Goal: Obtain resource: Download file/media

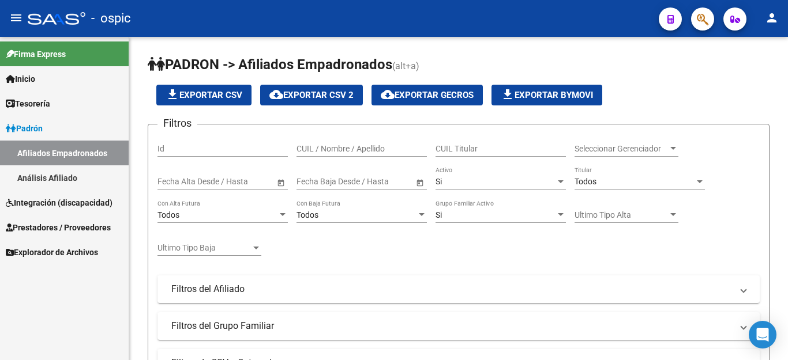
click at [62, 205] on span "Integración (discapacidad)" at bounding box center [59, 203] width 107 height 13
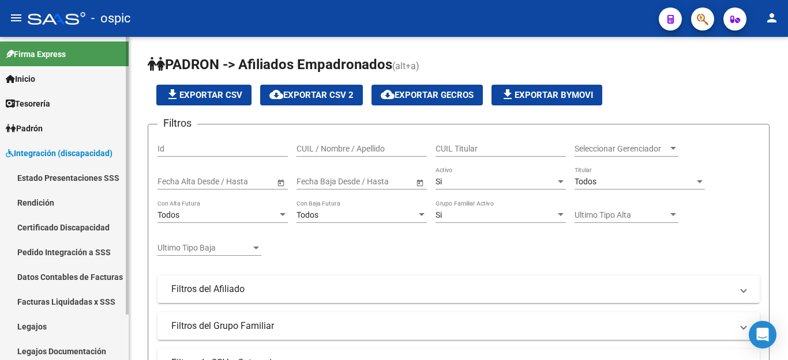
click at [47, 300] on link "Facturas Liquidadas x SSS" at bounding box center [64, 301] width 129 height 25
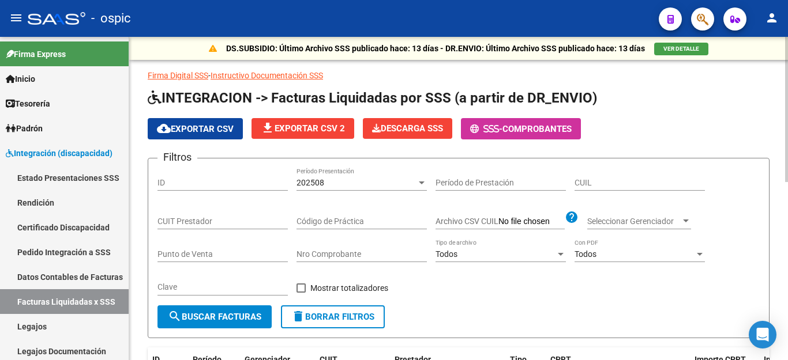
drag, startPoint x: 611, startPoint y: 189, endPoint x: 569, endPoint y: 175, distance: 44.9
click at [569, 175] on div "Filtros ID 202508 Período Presentación Período de Prestación CUIL CUIT Prestado…" at bounding box center [458, 237] width 602 height 138
paste input "20-52901607-8"
click at [221, 315] on span "search Buscar Facturas" at bounding box center [214, 317] width 93 height 10
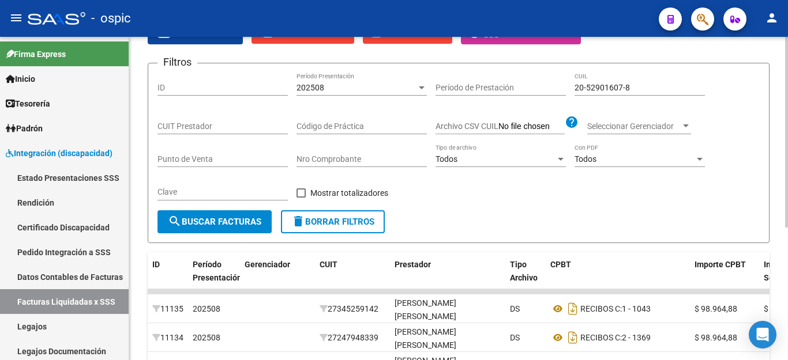
scroll to position [224, 0]
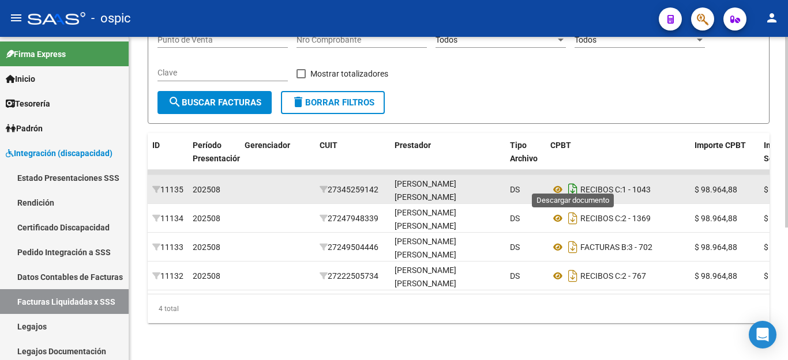
click at [575, 185] on icon "Descargar documento" at bounding box center [572, 189] width 15 height 18
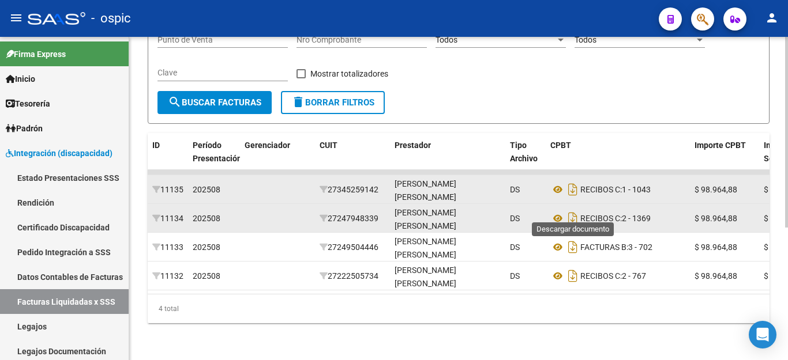
drag, startPoint x: 574, startPoint y: 213, endPoint x: 574, endPoint y: 221, distance: 8.1
click at [574, 213] on icon "Descargar documento" at bounding box center [572, 218] width 15 height 18
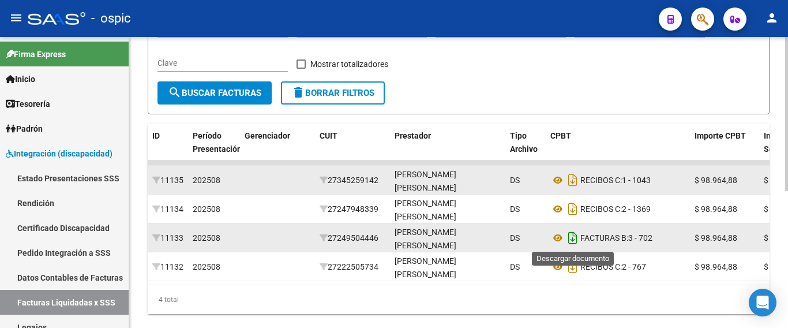
click at [574, 234] on icon "Descargar documento" at bounding box center [572, 237] width 15 height 18
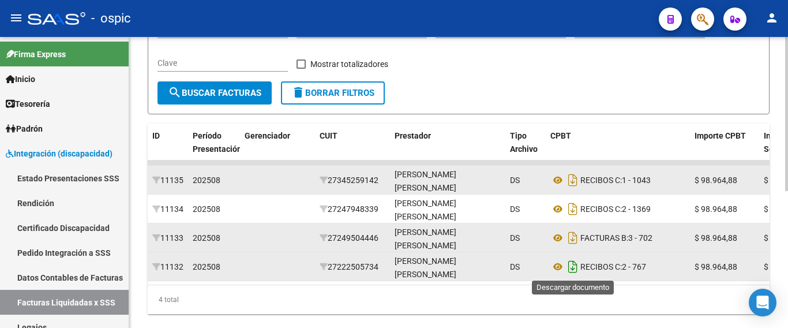
click at [573, 262] on icon "Descargar documento" at bounding box center [572, 266] width 15 height 18
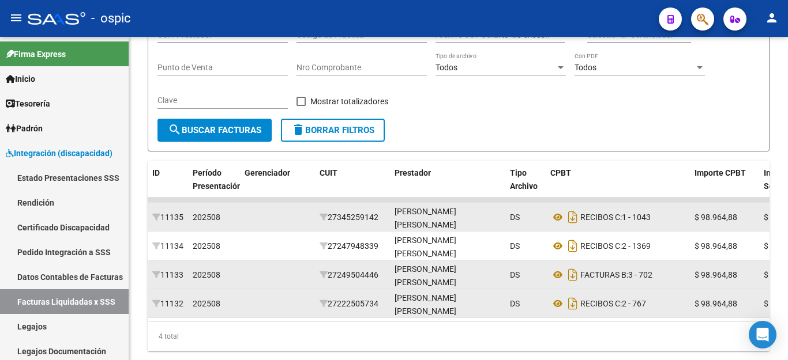
scroll to position [0, 0]
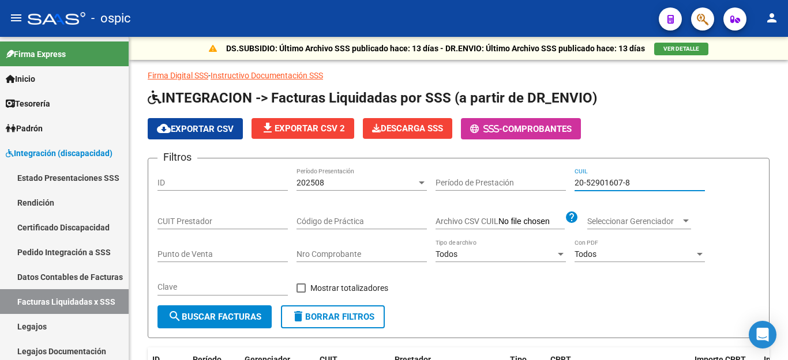
click at [608, 182] on input "20-52901607-8" at bounding box center [639, 183] width 130 height 10
click at [609, 182] on input "20-52901607-8" at bounding box center [639, 183] width 130 height 10
paste input "7-54504560-0"
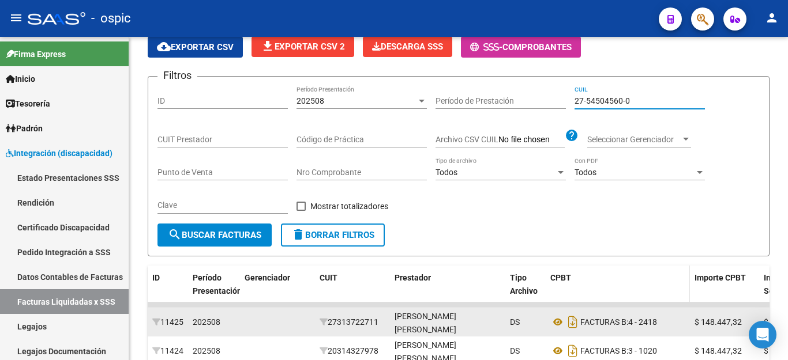
scroll to position [167, 0]
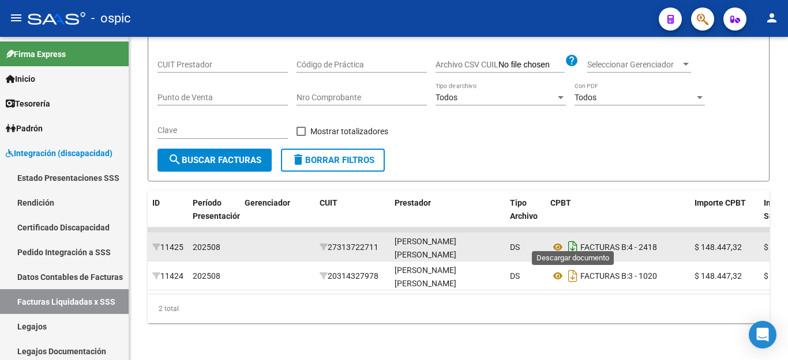
click at [575, 242] on icon "Descargar documento" at bounding box center [572, 247] width 15 height 18
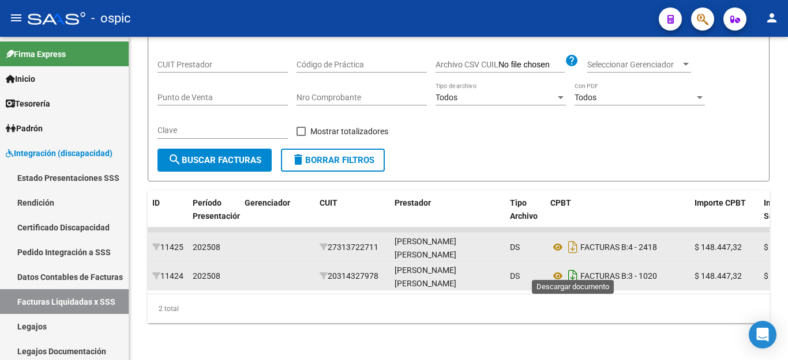
click at [573, 270] on icon "Descargar documento" at bounding box center [572, 276] width 15 height 18
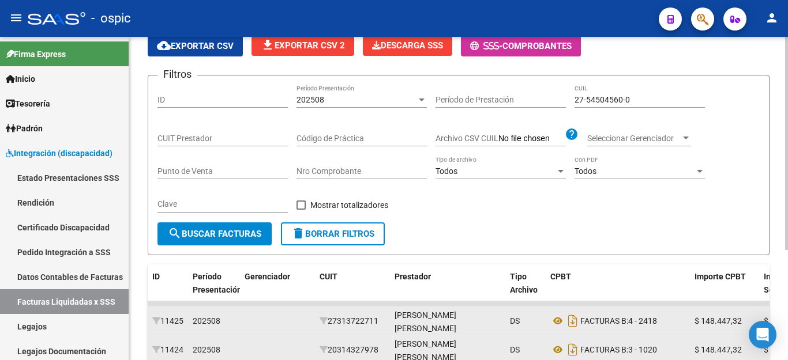
scroll to position [0, 0]
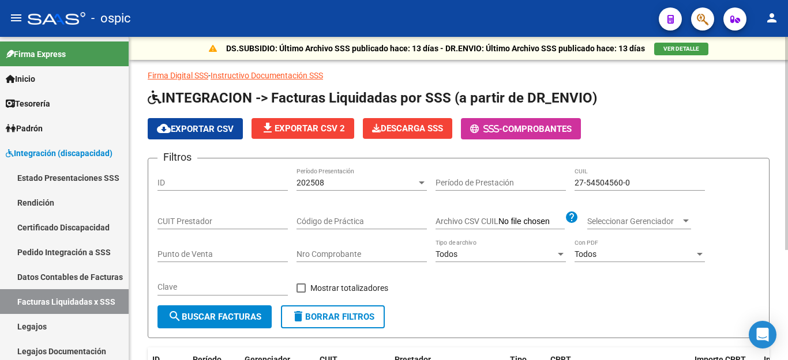
click at [608, 185] on input "27-54504560-0" at bounding box center [639, 183] width 130 height 10
paste input "0-37335239"
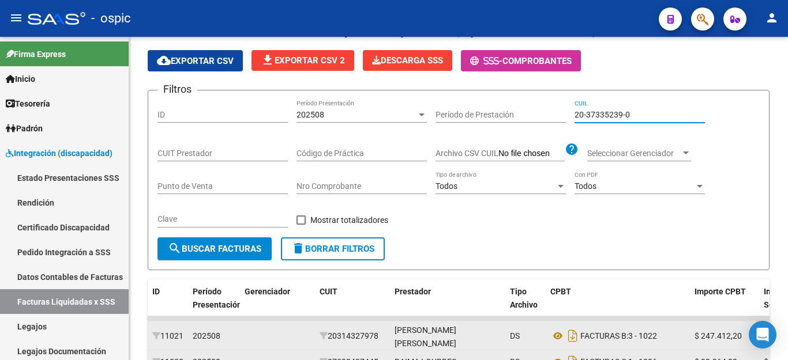
scroll to position [167, 0]
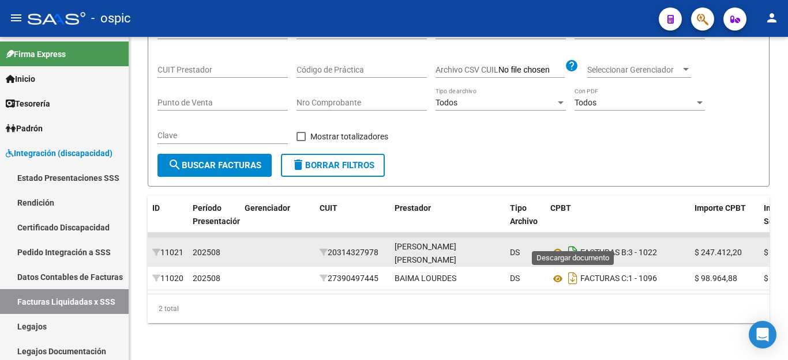
click at [577, 243] on icon "Descargar documento" at bounding box center [572, 252] width 15 height 18
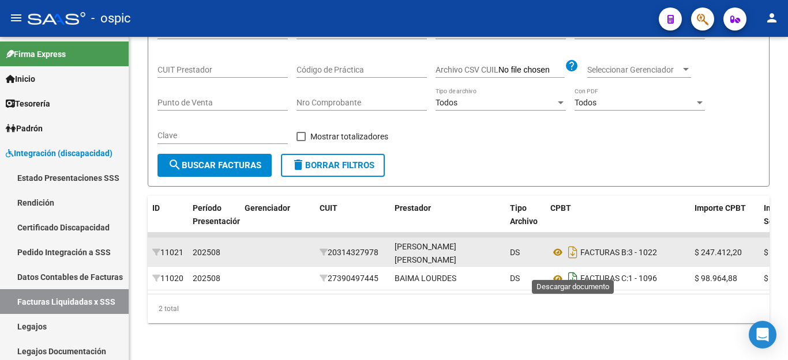
click at [572, 270] on icon "Descargar documento" at bounding box center [572, 278] width 15 height 18
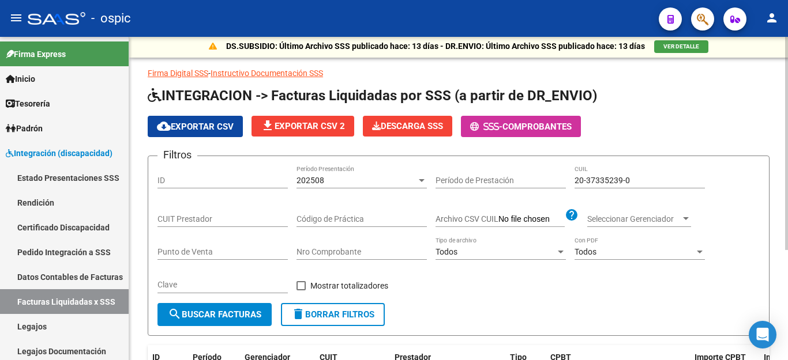
scroll to position [0, 0]
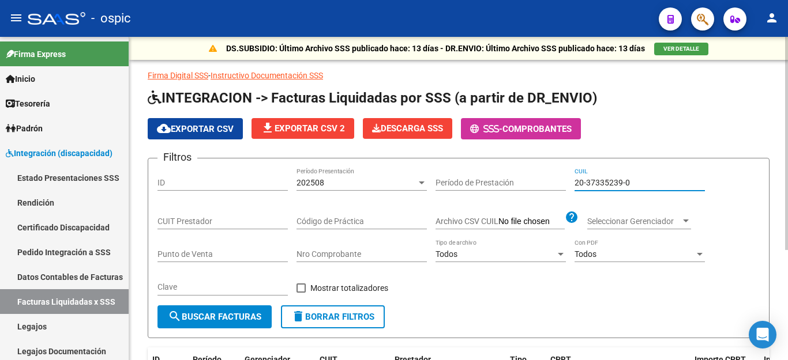
click at [598, 186] on input "20-37335239-0" at bounding box center [639, 183] width 130 height 10
paste input "41217489-6"
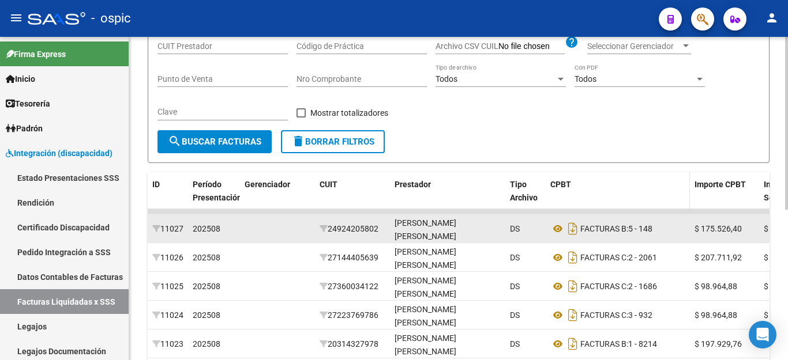
scroll to position [282, 0]
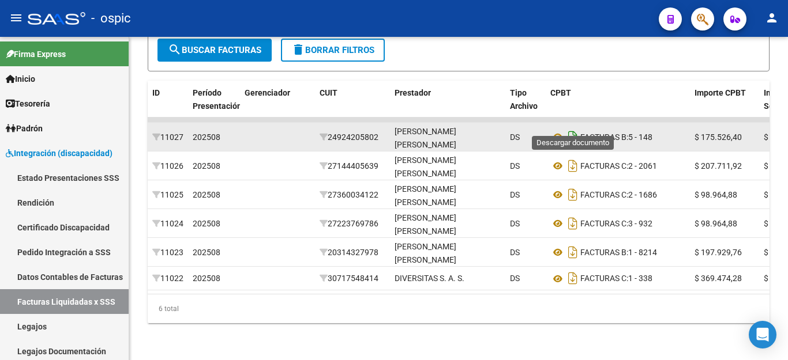
click at [573, 128] on icon "Descargar documento" at bounding box center [572, 137] width 15 height 18
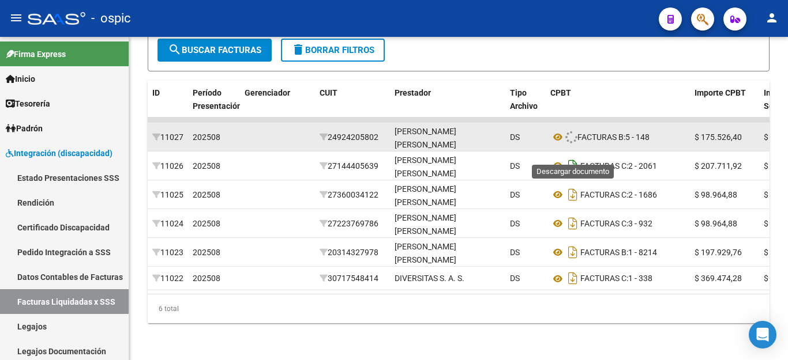
click at [578, 157] on icon "Descargar documento" at bounding box center [572, 166] width 15 height 18
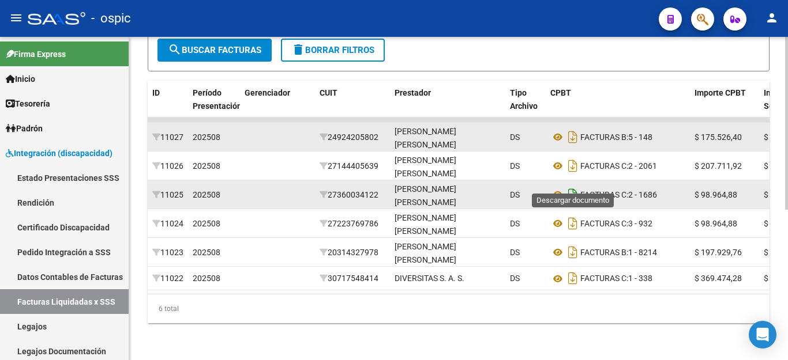
click at [573, 186] on icon "Descargar documento" at bounding box center [572, 195] width 15 height 18
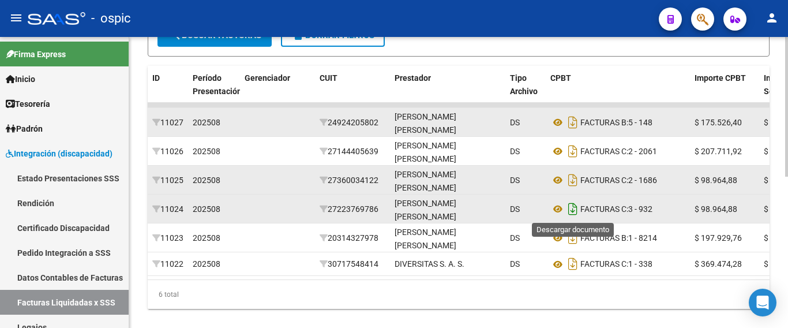
click at [573, 207] on icon "Descargar documento" at bounding box center [572, 209] width 15 height 18
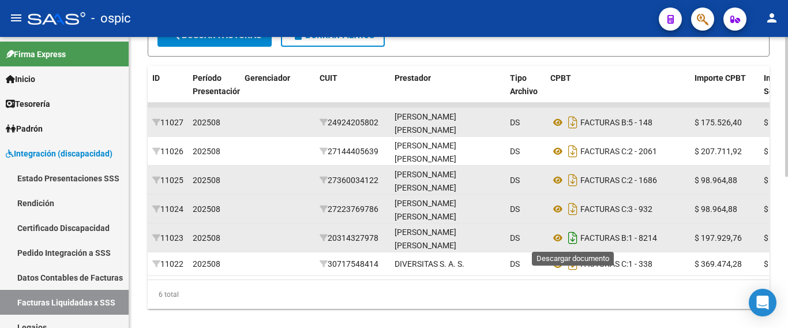
click at [574, 236] on icon "Descargar documento" at bounding box center [572, 237] width 15 height 18
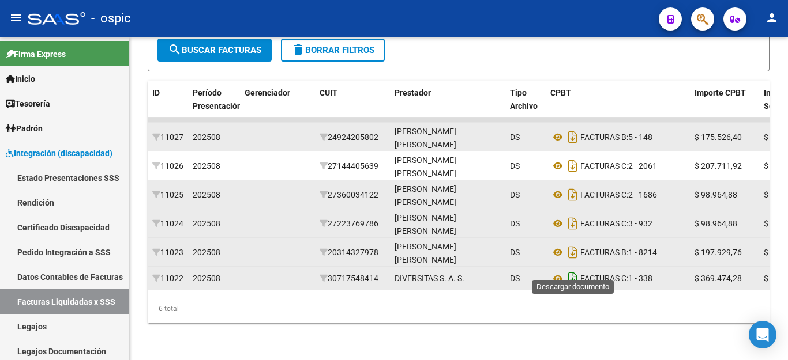
click at [570, 270] on icon "Descargar documento" at bounding box center [572, 278] width 15 height 18
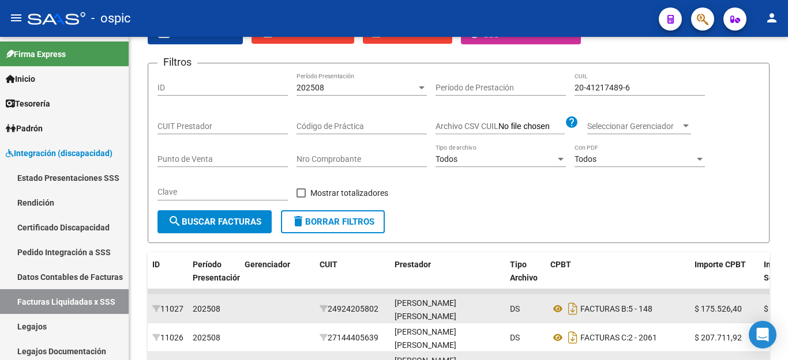
scroll to position [51, 0]
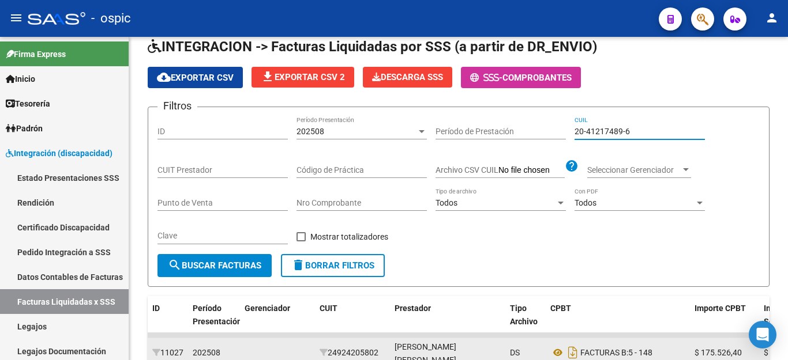
click at [585, 130] on input "20-41217489-6" at bounding box center [639, 132] width 130 height 10
paste input "55358797-3"
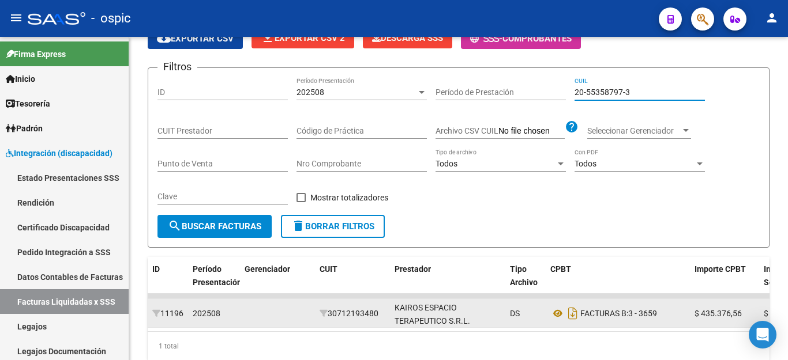
scroll to position [138, 0]
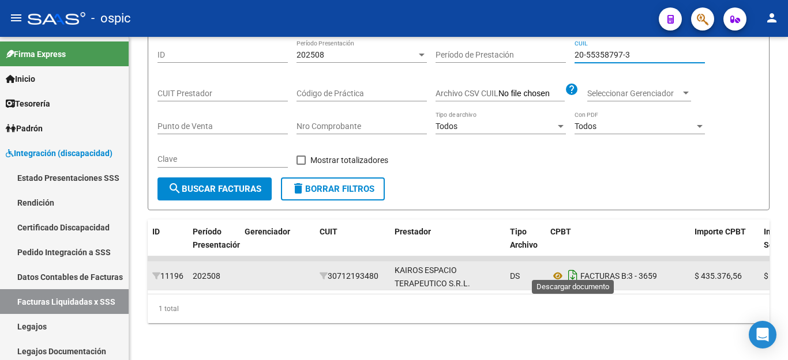
click at [573, 267] on icon "Descargar documento" at bounding box center [572, 276] width 15 height 18
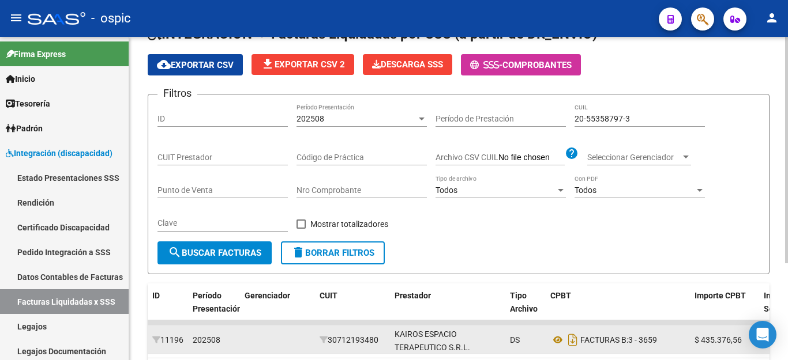
scroll to position [22, 0]
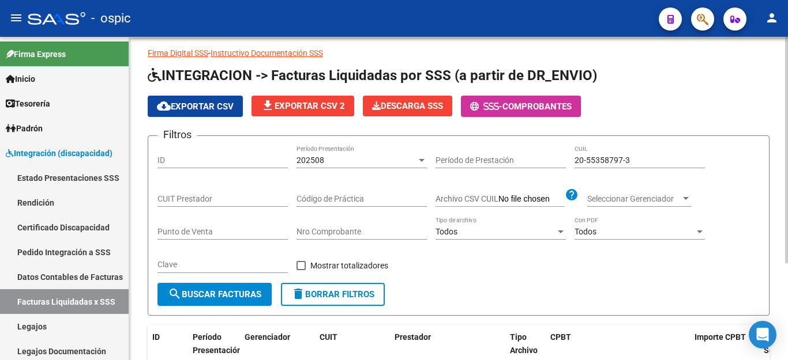
click at [593, 159] on input "20-55358797-3" at bounding box center [639, 161] width 130 height 10
paste input "3-52693422-9"
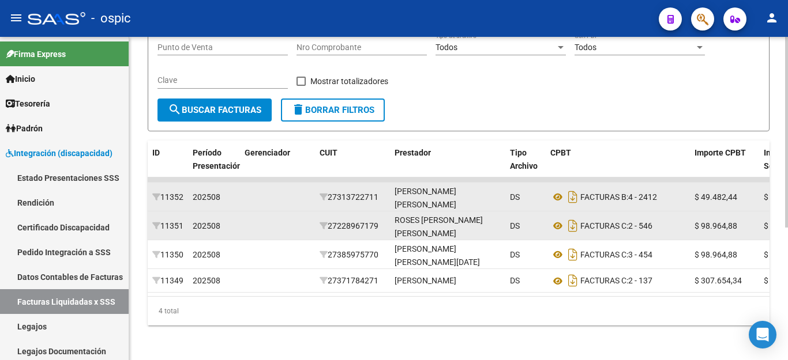
scroll to position [224, 0]
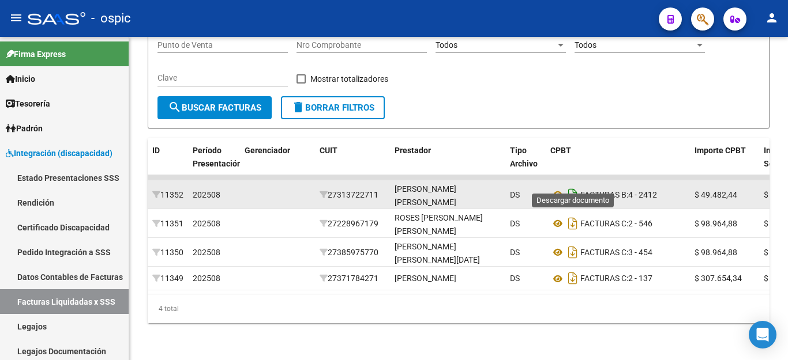
click at [572, 186] on icon "Descargar documento" at bounding box center [572, 195] width 15 height 18
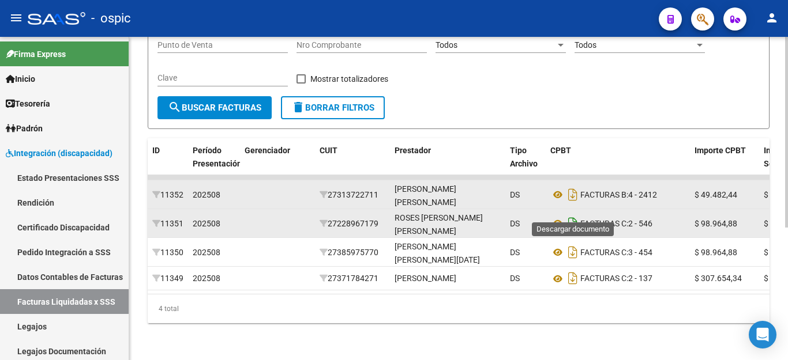
click at [573, 215] on icon "Descargar documento" at bounding box center [572, 224] width 15 height 18
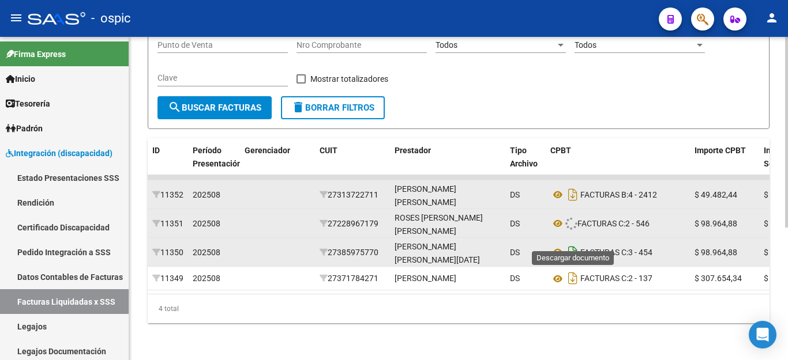
click at [574, 243] on icon "Descargar documento" at bounding box center [572, 252] width 15 height 18
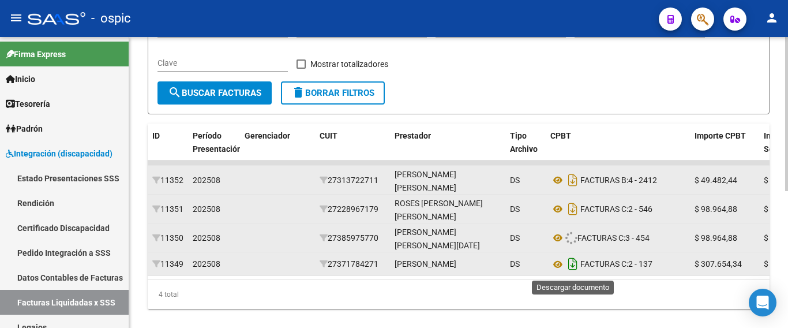
click at [571, 266] on icon "Descargar documento" at bounding box center [572, 263] width 15 height 18
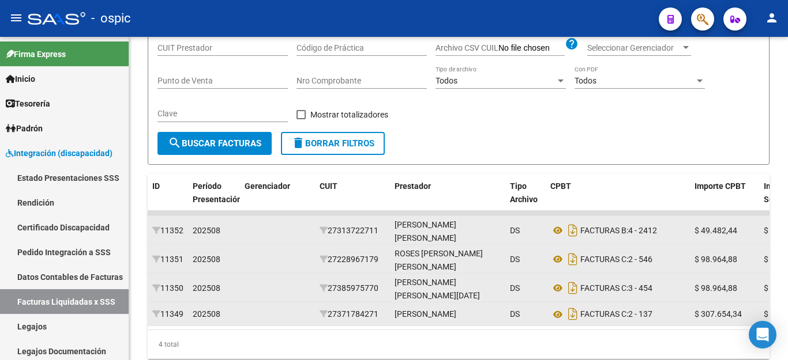
scroll to position [109, 0]
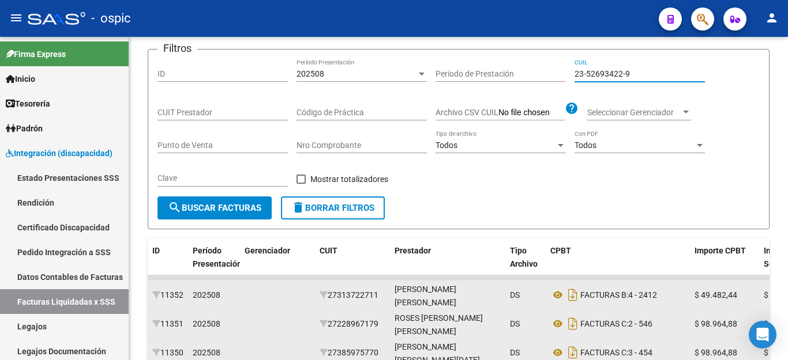
click at [578, 74] on input "23-52693422-9" at bounding box center [639, 74] width 130 height 10
paste input "0-57501669-4"
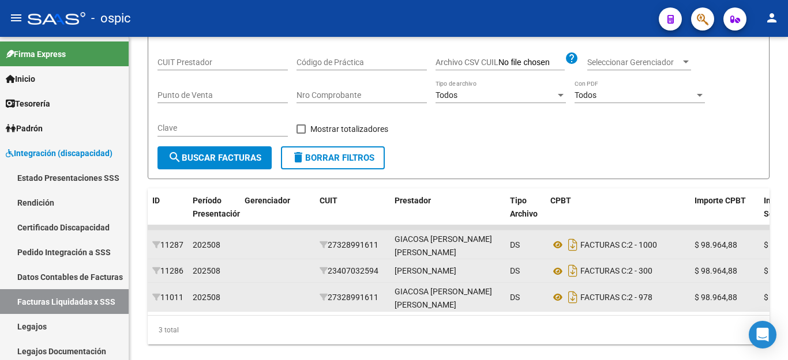
scroll to position [195, 0]
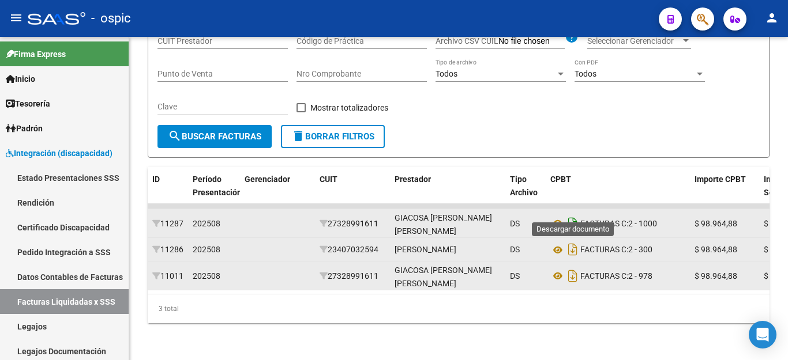
click at [575, 215] on icon "Descargar documento" at bounding box center [572, 224] width 15 height 18
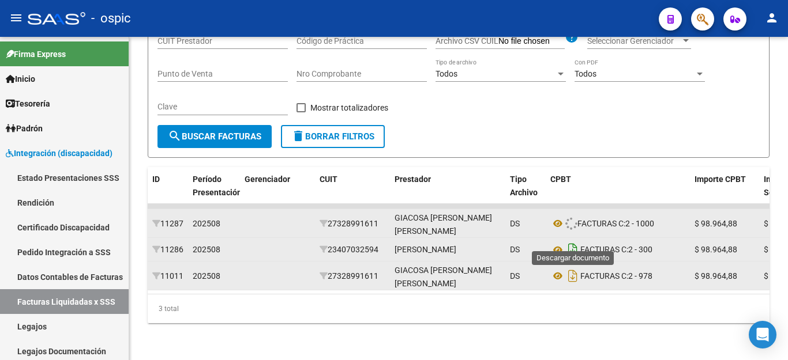
click at [573, 240] on icon "Descargar documento" at bounding box center [572, 249] width 15 height 18
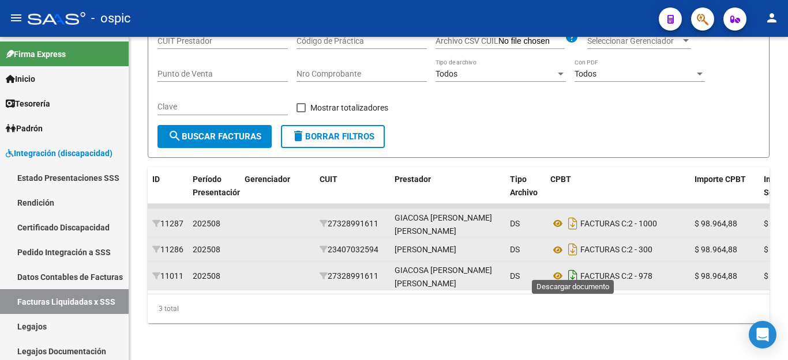
click at [574, 267] on icon "Descargar documento" at bounding box center [572, 276] width 15 height 18
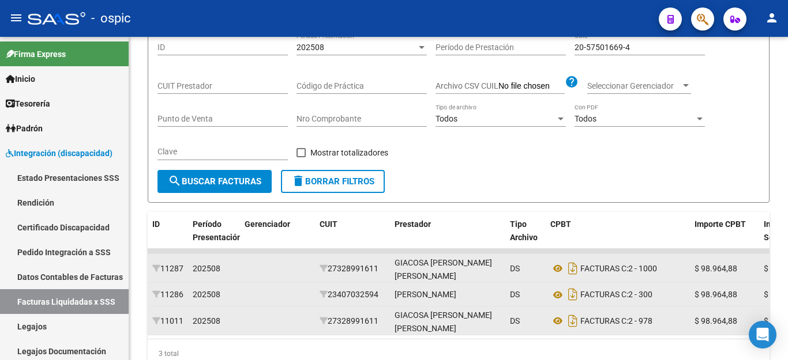
scroll to position [80, 0]
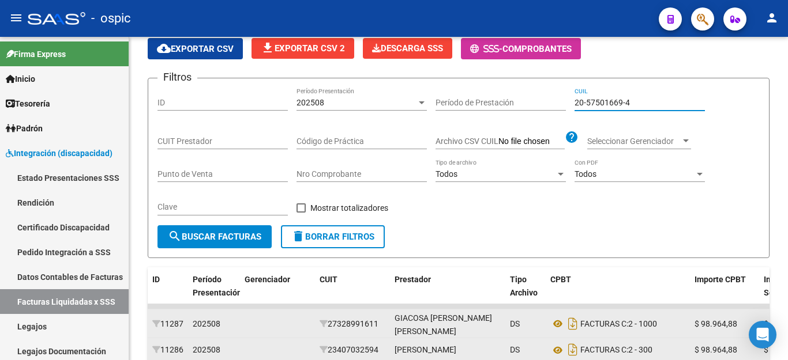
click at [591, 98] on input "20-57501669-4" at bounding box center [639, 103] width 130 height 10
paste input "7-52371094-5"
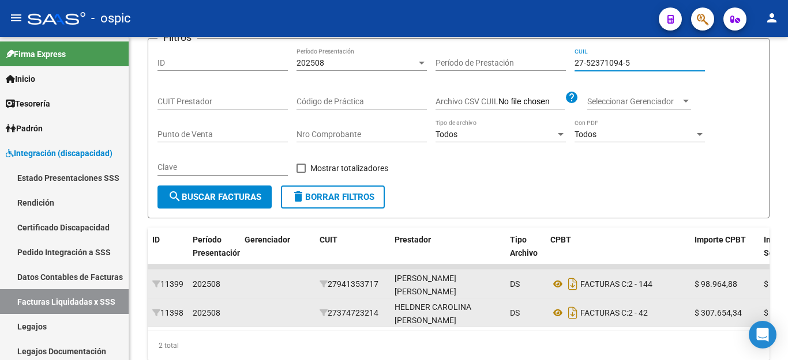
scroll to position [167, 0]
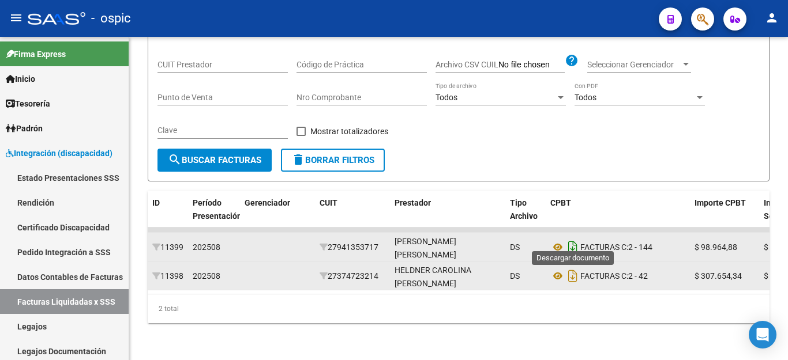
click at [571, 238] on icon "Descargar documento" at bounding box center [572, 247] width 15 height 18
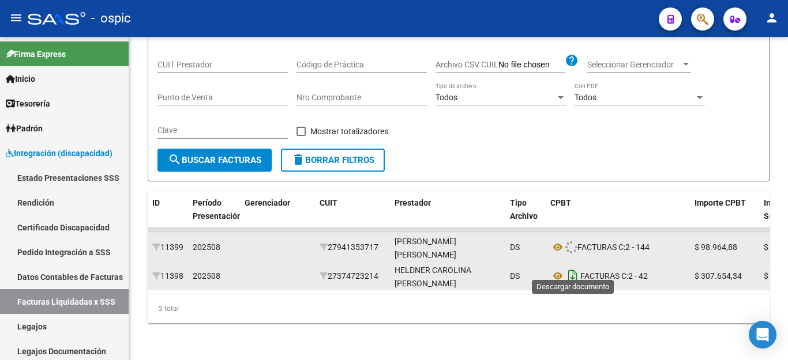
click at [570, 267] on icon "Descargar documento" at bounding box center [572, 276] width 15 height 18
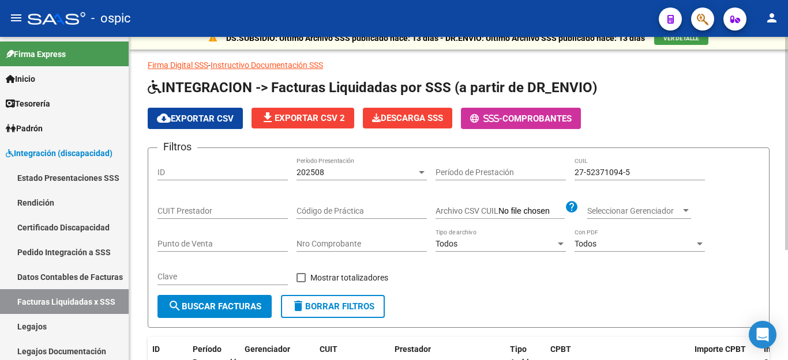
scroll to position [0, 0]
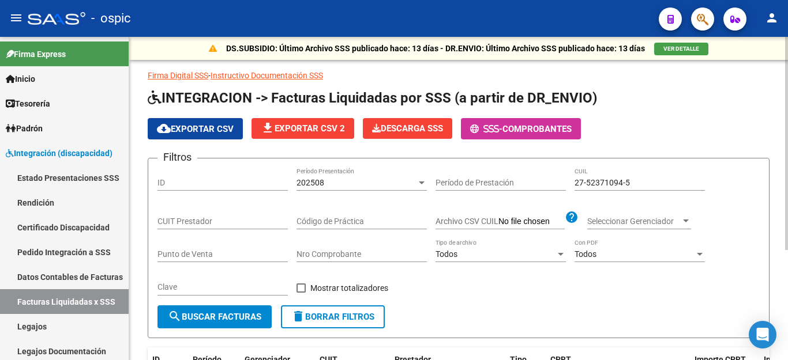
click at [601, 180] on input "27-52371094-5" at bounding box center [639, 183] width 130 height 10
paste input "0-55717639-0"
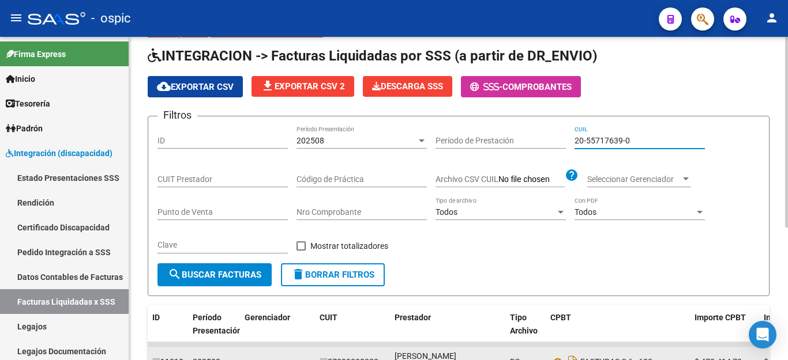
scroll to position [173, 0]
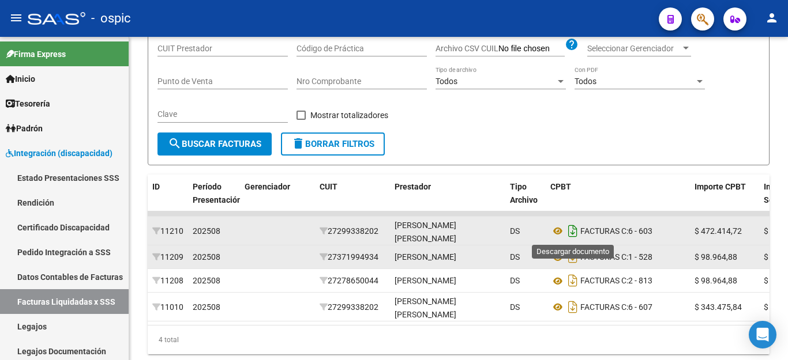
click at [575, 232] on icon "Descargar documento" at bounding box center [572, 231] width 15 height 18
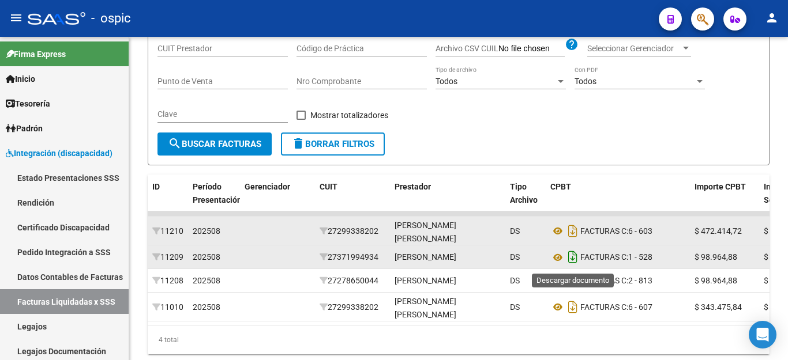
click at [573, 257] on icon "Descargar documento" at bounding box center [572, 257] width 15 height 18
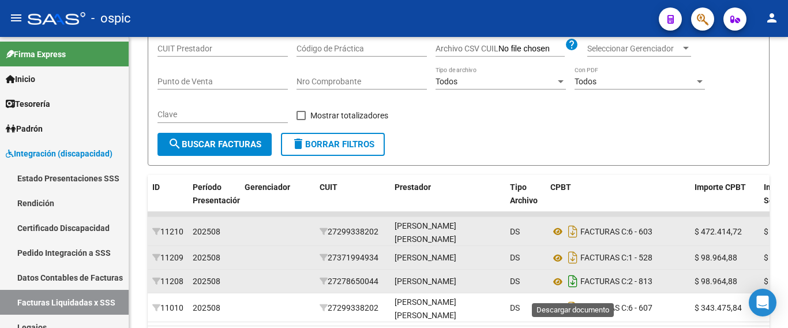
click at [574, 285] on icon "Descargar documento" at bounding box center [572, 281] width 15 height 18
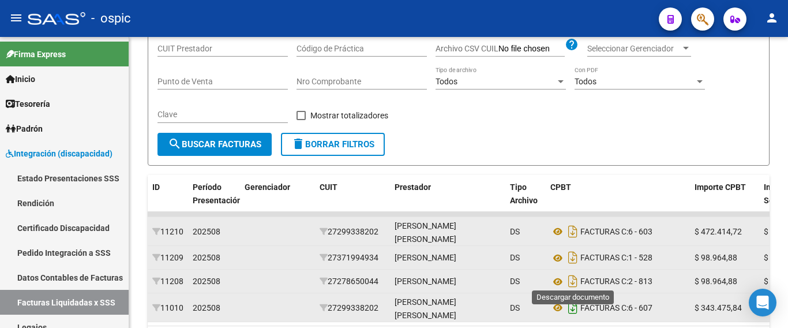
click at [573, 317] on icon "Descargar documento" at bounding box center [572, 307] width 15 height 18
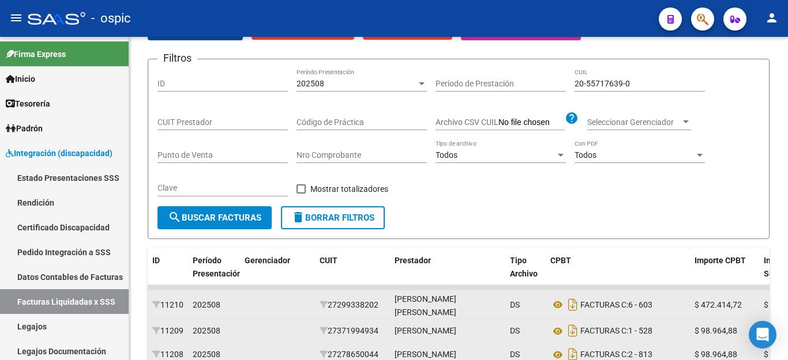
scroll to position [58, 0]
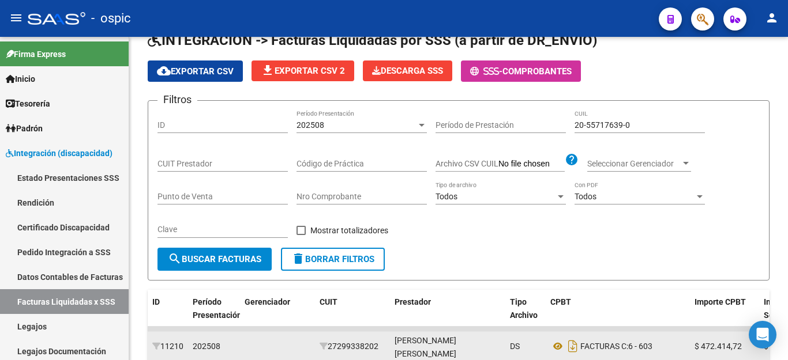
click at [610, 122] on input "20-55717639-0" at bounding box center [639, 126] width 130 height 10
paste input "7-57139987-9"
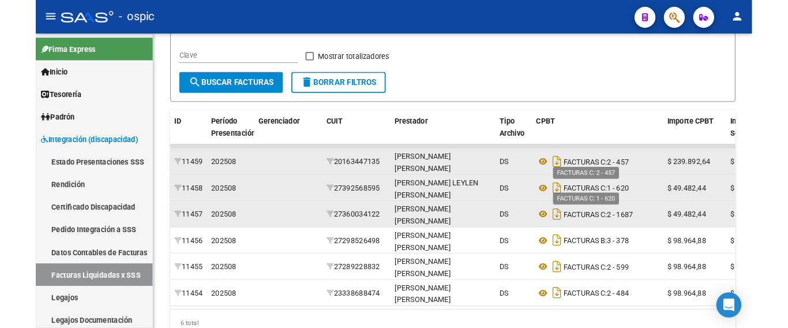
scroll to position [231, 0]
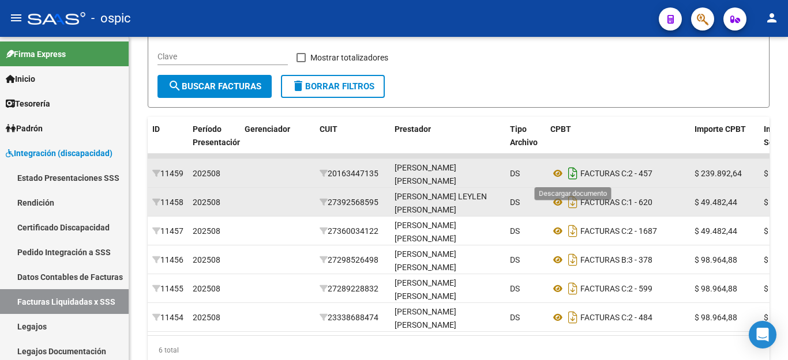
click at [571, 175] on icon "Descargar documento" at bounding box center [572, 173] width 15 height 18
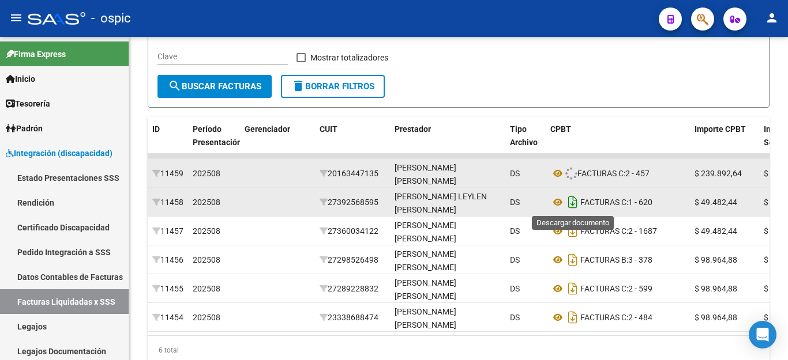
click at [575, 202] on icon "Descargar documento" at bounding box center [572, 202] width 15 height 18
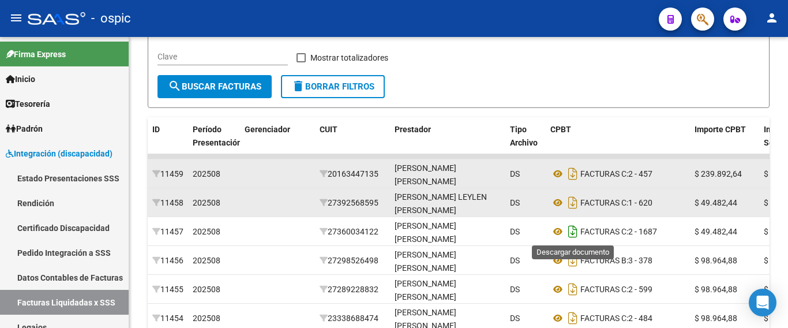
click at [575, 231] on icon "Descargar documento" at bounding box center [572, 231] width 15 height 18
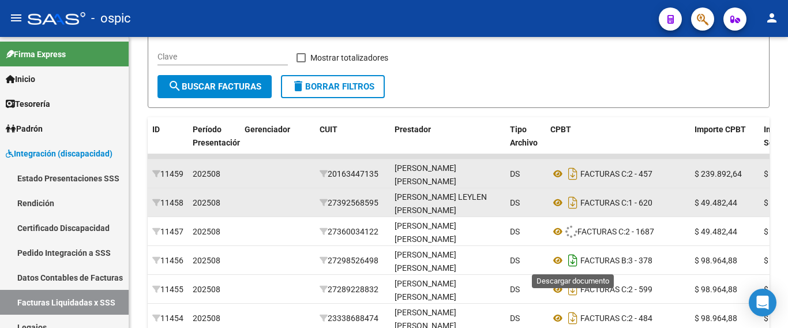
click at [570, 260] on icon "Descargar documento" at bounding box center [572, 260] width 15 height 18
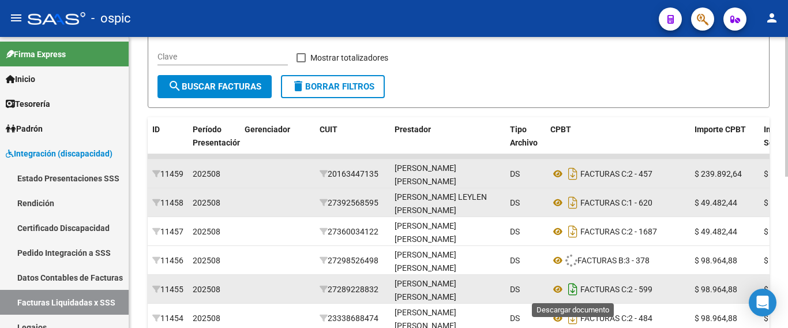
click at [570, 285] on icon "Descargar documento" at bounding box center [572, 289] width 15 height 18
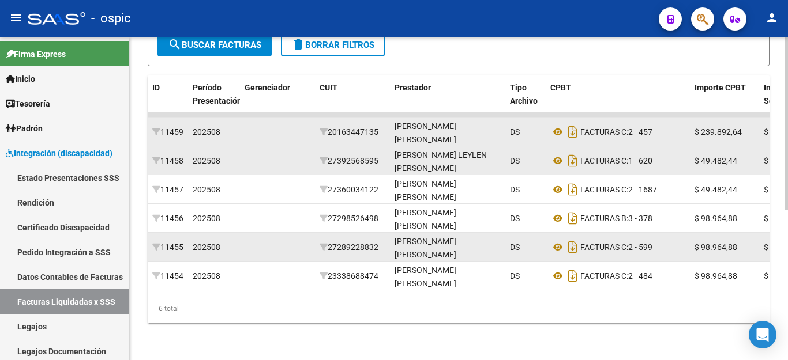
scroll to position [282, 0]
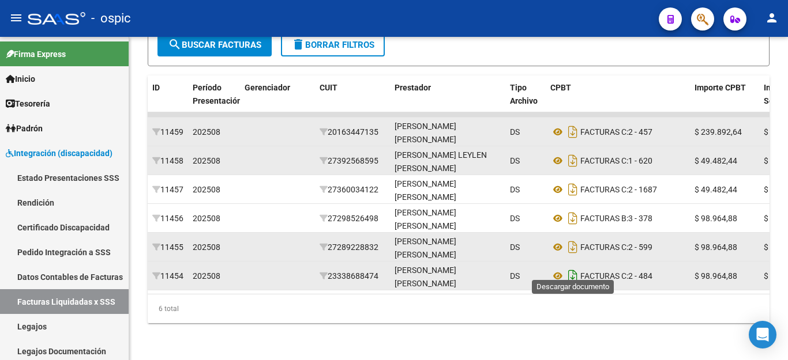
click at [573, 271] on icon "Descargar documento" at bounding box center [572, 276] width 15 height 18
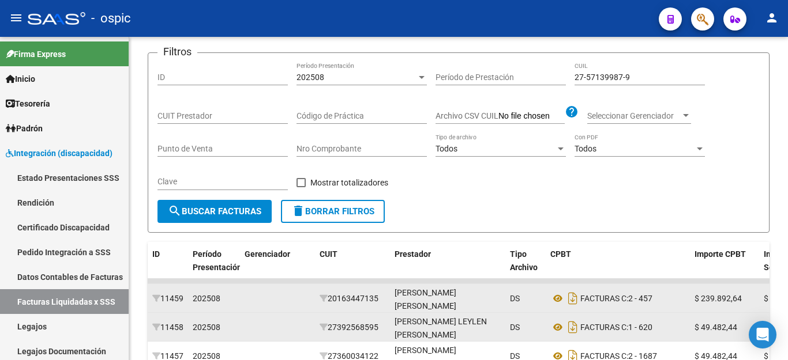
scroll to position [51, 0]
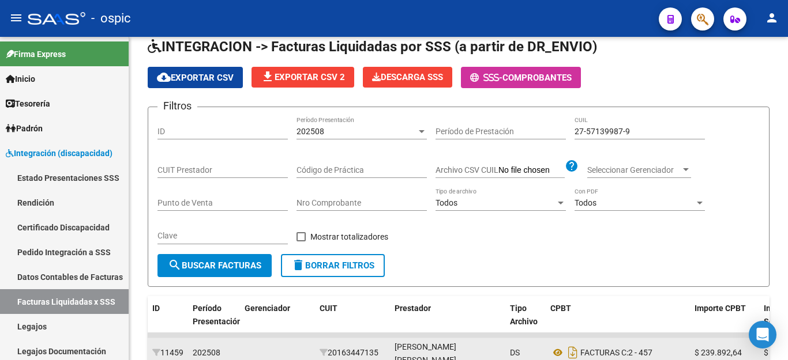
click at [620, 134] on input "27-57139987-9" at bounding box center [639, 132] width 130 height 10
click at [619, 134] on input "27-57139987-9" at bounding box center [639, 132] width 130 height 10
paste input "4504927-4"
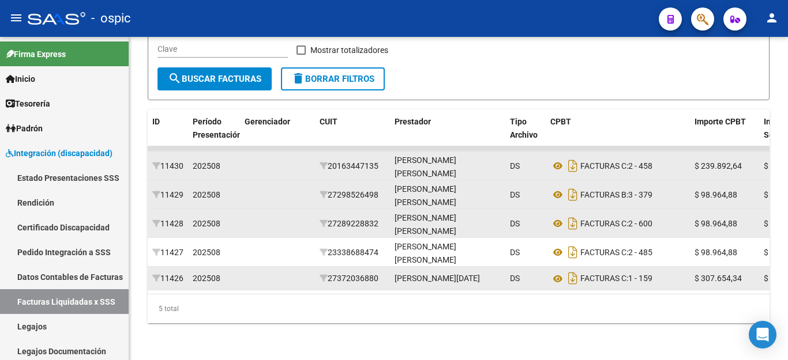
scroll to position [253, 0]
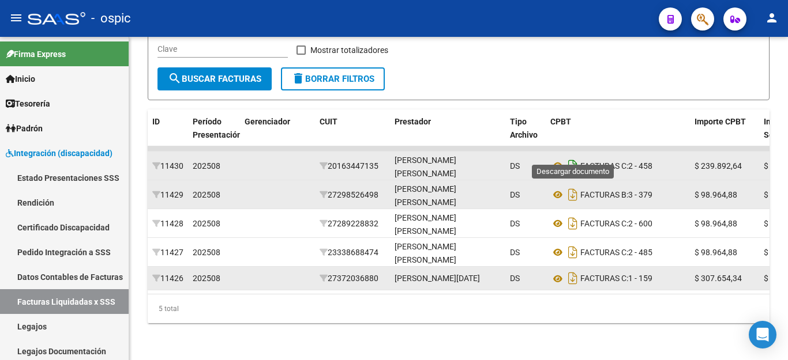
click at [569, 157] on icon "Descargar documento" at bounding box center [572, 166] width 15 height 18
click at [568, 186] on icon "Descargar documento" at bounding box center [572, 195] width 15 height 18
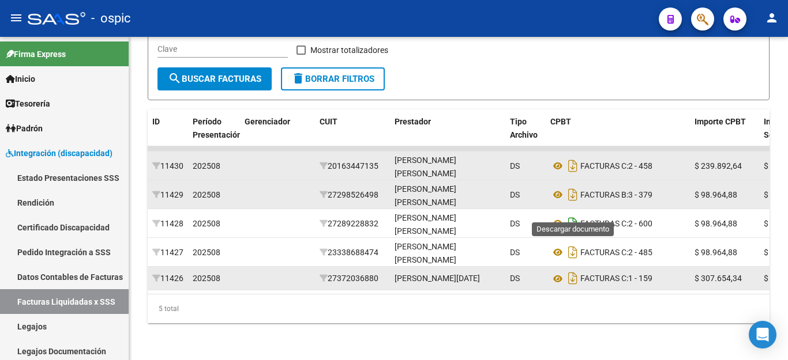
click at [574, 215] on icon "Descargar documento" at bounding box center [572, 224] width 15 height 18
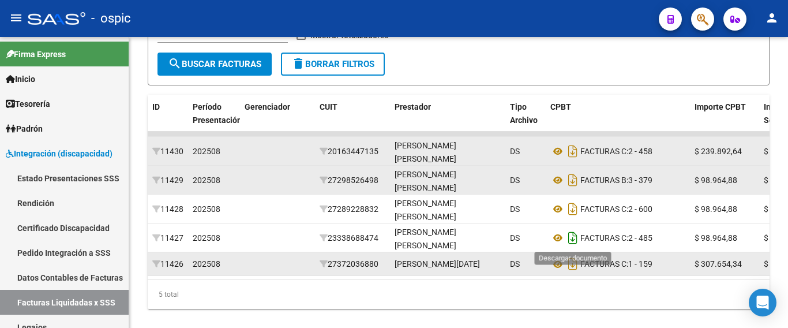
click at [575, 242] on icon "Descargar documento" at bounding box center [572, 237] width 15 height 18
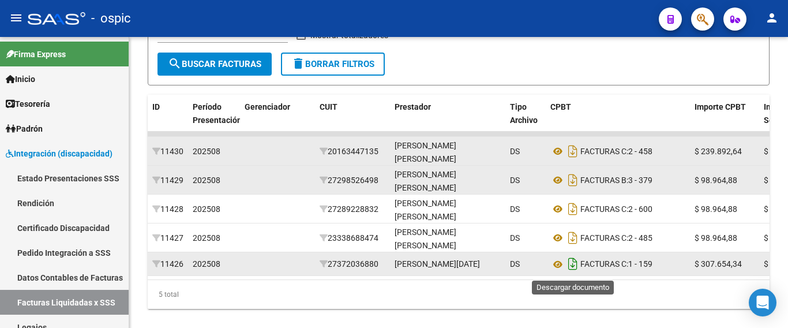
click at [575, 267] on icon "Descargar documento" at bounding box center [572, 263] width 15 height 18
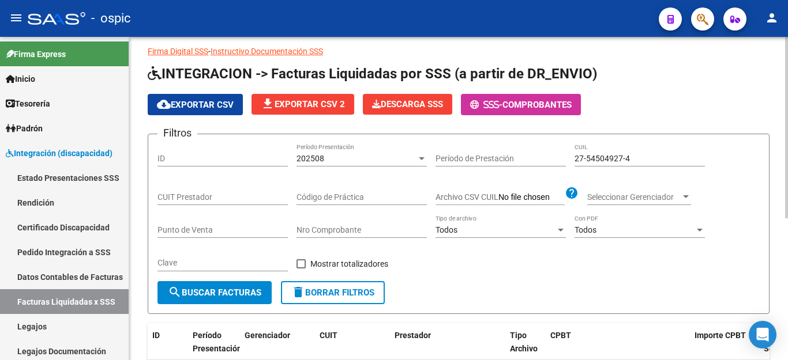
scroll to position [22, 0]
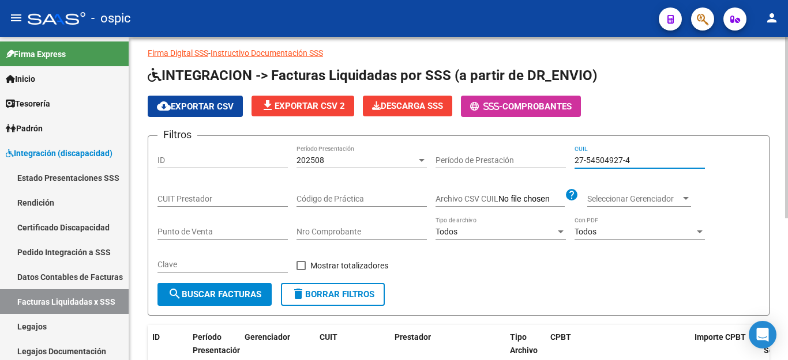
click at [610, 159] on input "27-54504927-4" at bounding box center [639, 161] width 130 height 10
paste input "0-54448109-7"
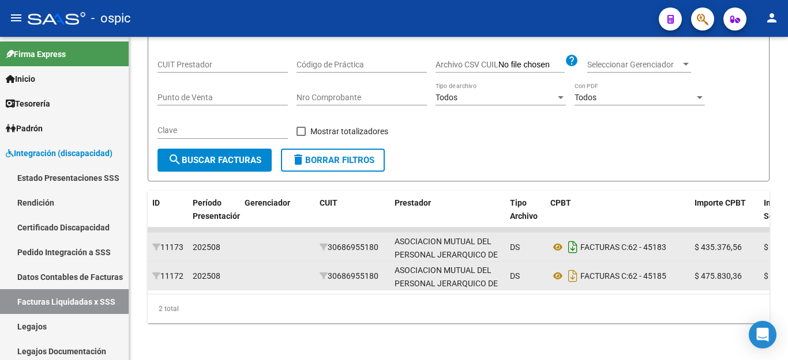
scroll to position [167, 0]
click at [569, 238] on icon "Descargar documento" at bounding box center [572, 247] width 15 height 18
click at [578, 270] on icon "Descargar documento" at bounding box center [572, 276] width 15 height 18
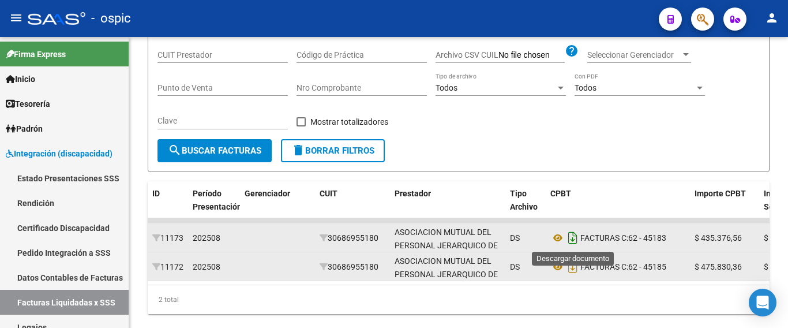
click at [574, 236] on icon "Descargar documento" at bounding box center [572, 237] width 15 height 18
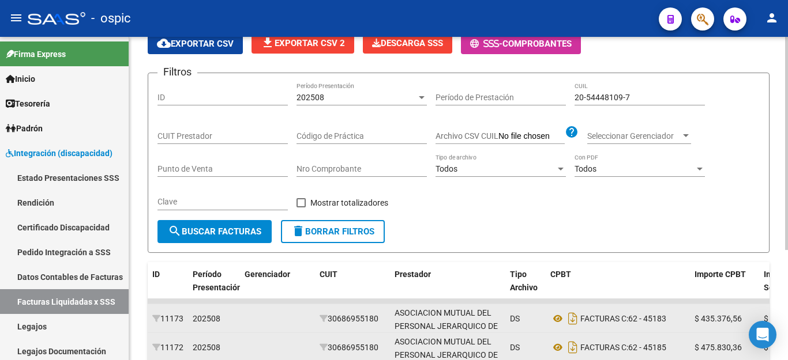
scroll to position [0, 0]
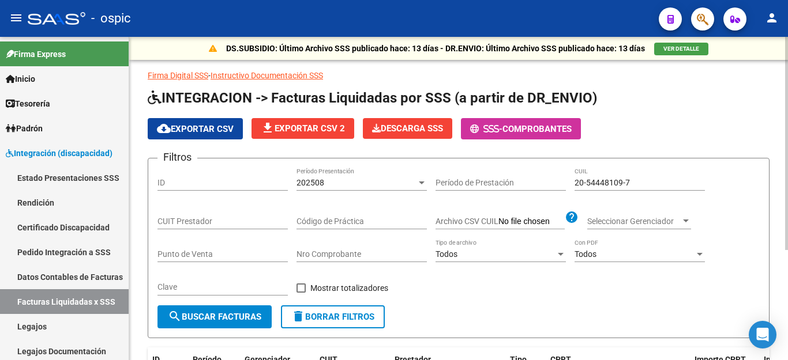
click at [610, 179] on input "20-54448109-7" at bounding box center [639, 183] width 130 height 10
paste input "49976670-0"
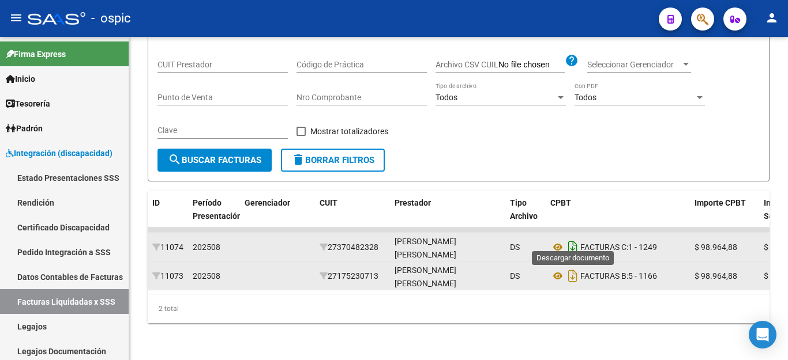
click at [574, 241] on icon "Descargar documento" at bounding box center [572, 247] width 15 height 18
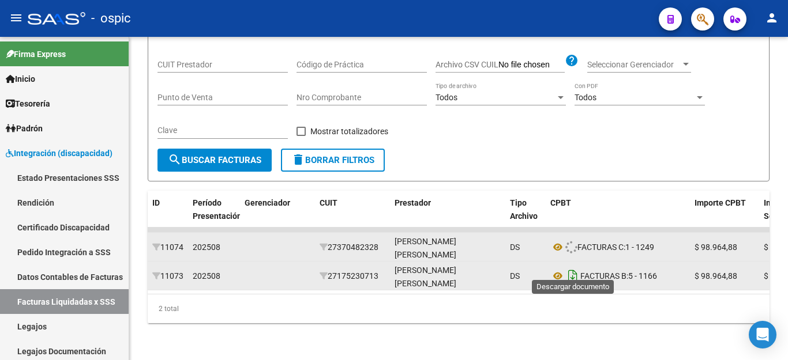
click at [571, 270] on icon "Descargar documento" at bounding box center [572, 276] width 15 height 18
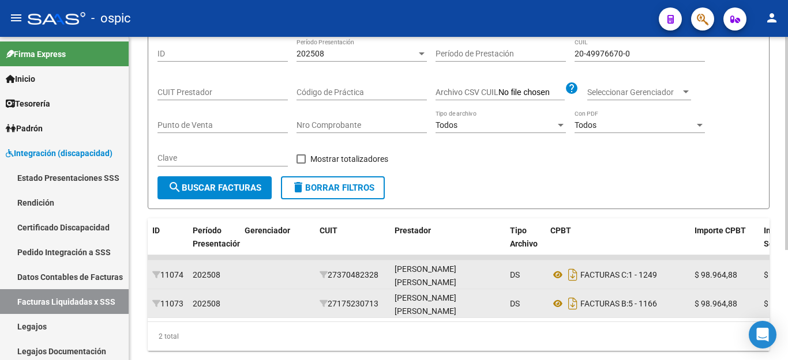
scroll to position [109, 0]
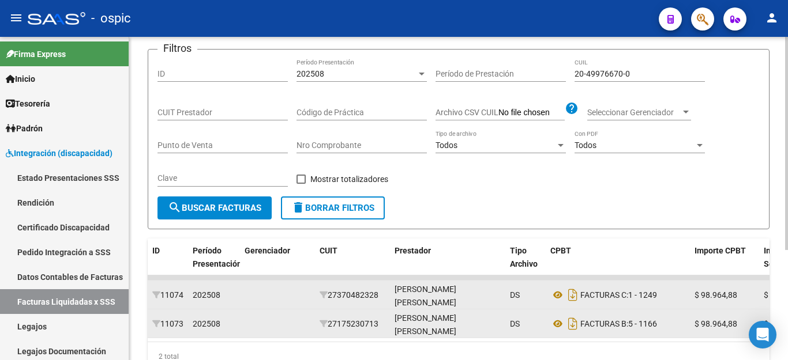
click at [613, 71] on input "20-49976670-0" at bounding box center [639, 74] width 130 height 10
paste input "51321635-2"
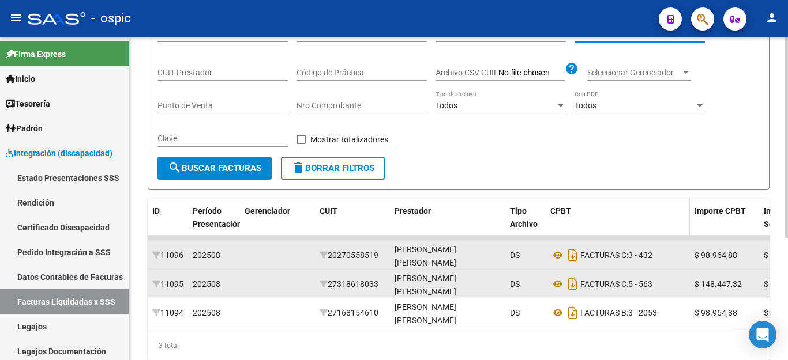
scroll to position [195, 0]
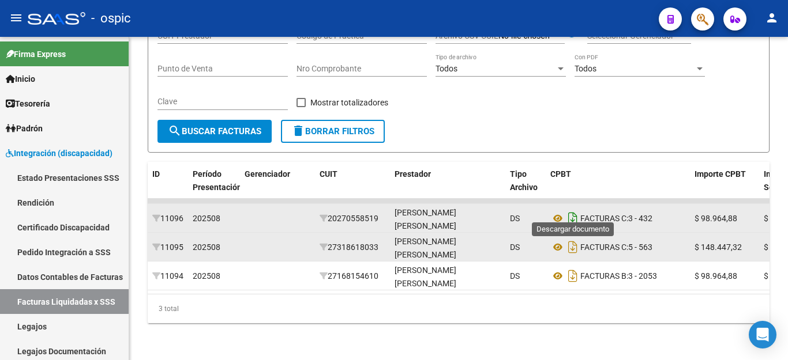
click at [571, 216] on icon "Descargar documento" at bounding box center [572, 218] width 15 height 18
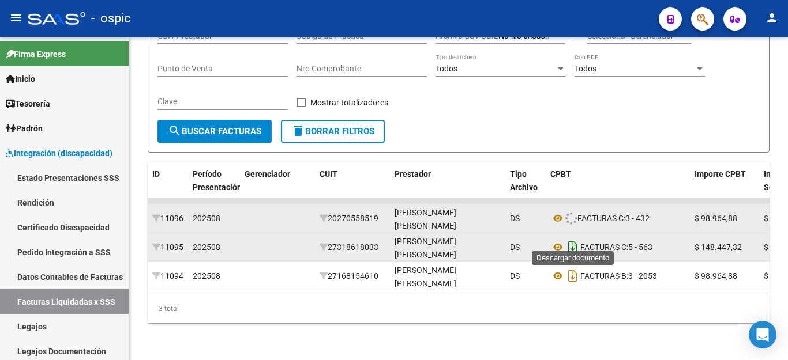
click at [570, 241] on icon "Descargar documento" at bounding box center [572, 247] width 15 height 18
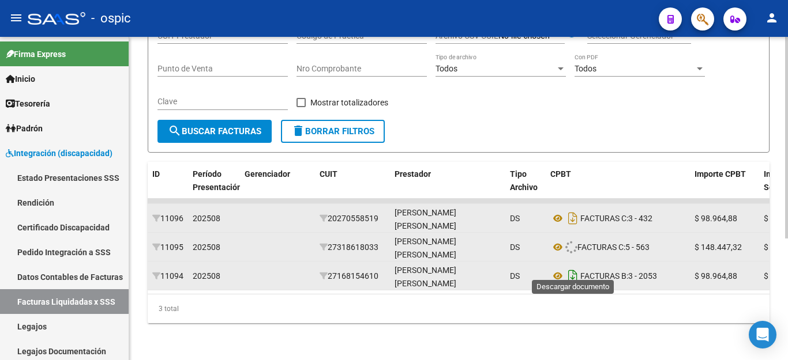
click at [570, 267] on icon "Descargar documento" at bounding box center [572, 276] width 15 height 18
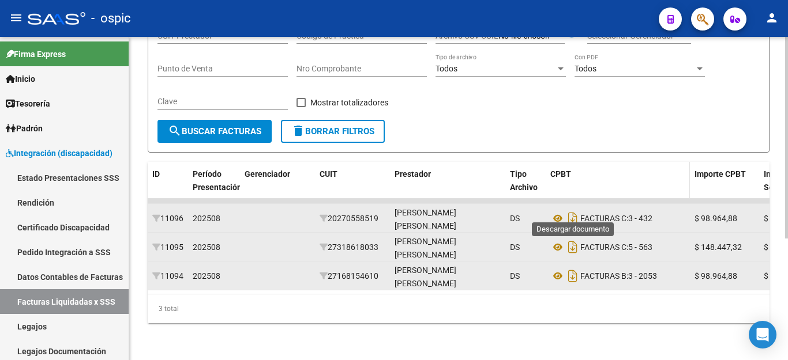
scroll to position [22, 0]
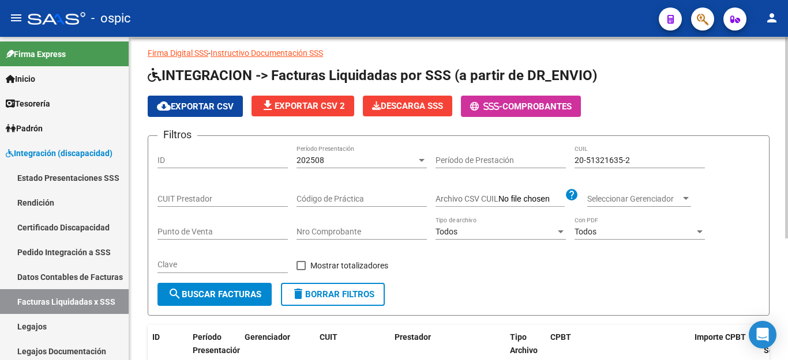
click at [600, 162] on input "20-51321635-2" at bounding box center [639, 161] width 130 height 10
paste input "6524894-5"
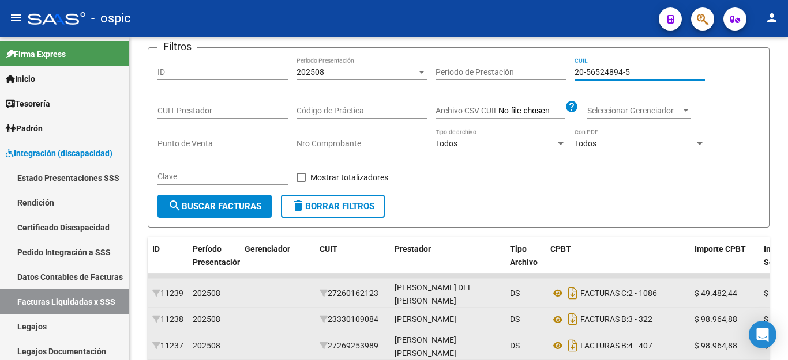
scroll to position [253, 0]
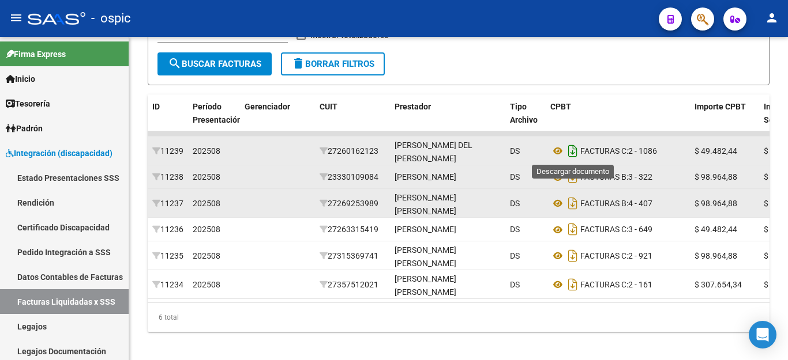
click at [574, 154] on icon "Descargar documento" at bounding box center [572, 151] width 15 height 18
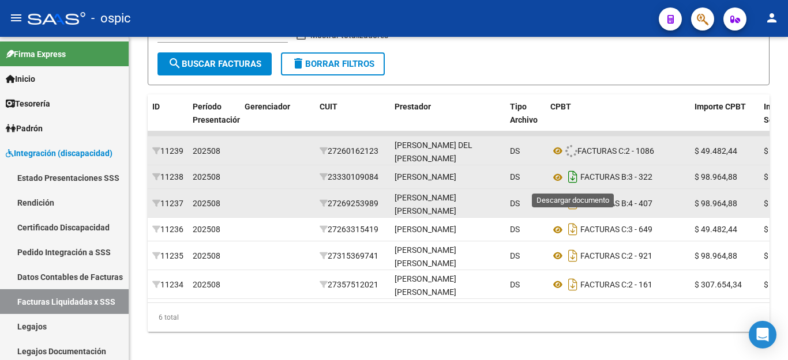
click at [574, 177] on icon "Descargar documento" at bounding box center [572, 177] width 15 height 18
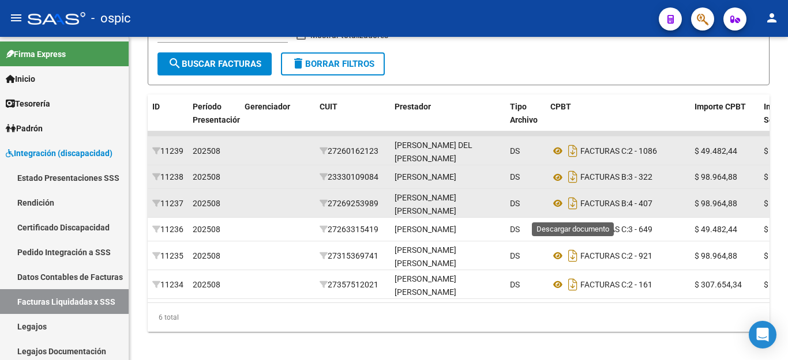
click at [577, 210] on icon "Descargar documento" at bounding box center [572, 203] width 15 height 18
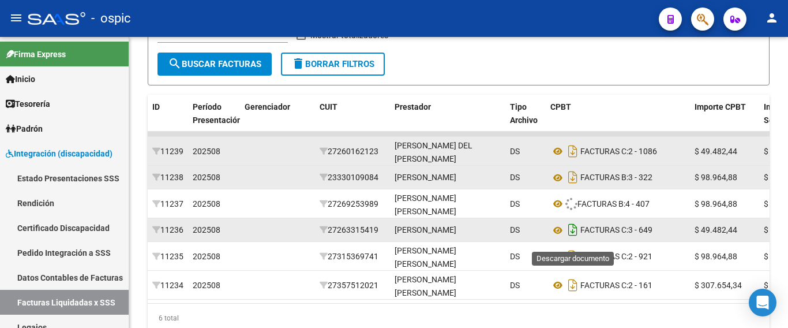
click at [571, 235] on icon "Descargar documento" at bounding box center [572, 229] width 15 height 18
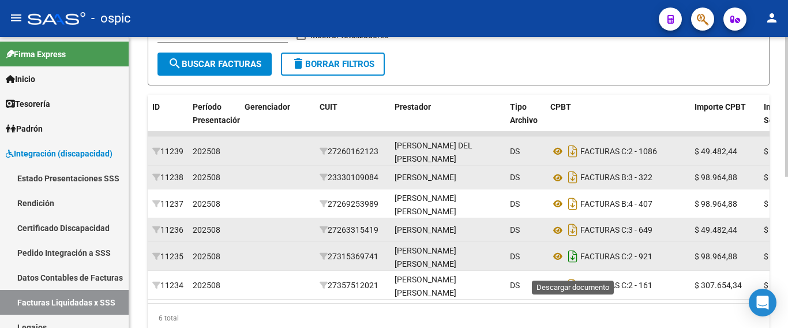
click at [573, 264] on icon "Descargar documento" at bounding box center [572, 256] width 15 height 18
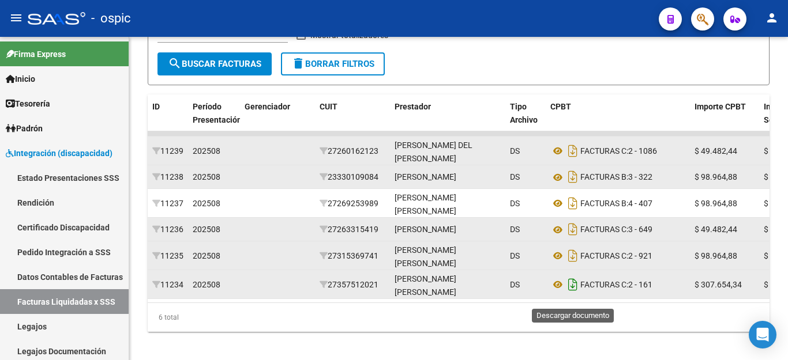
click at [574, 294] on icon "Descargar documento" at bounding box center [572, 285] width 15 height 18
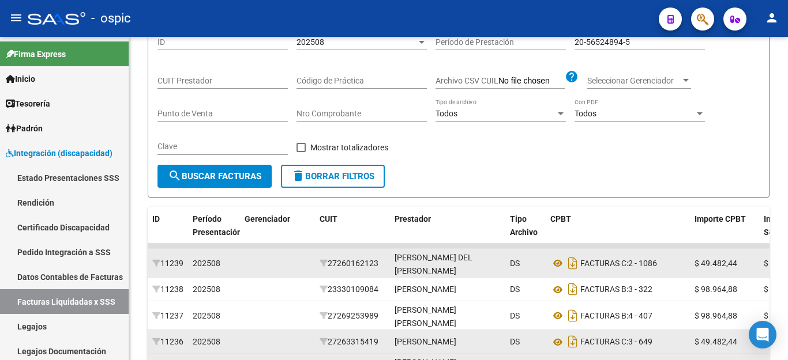
scroll to position [80, 0]
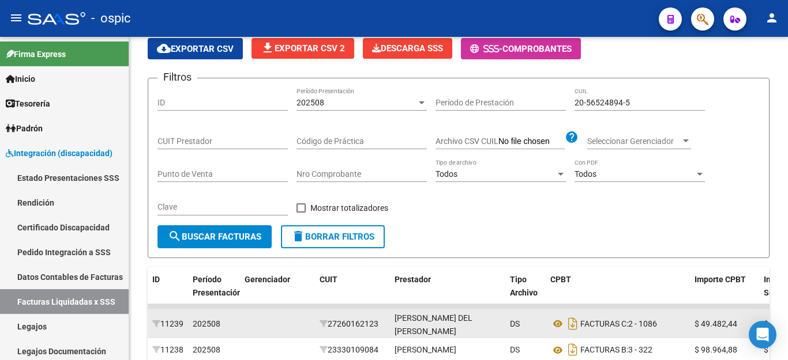
click at [614, 101] on input "20-56524894-5" at bounding box center [639, 103] width 130 height 10
paste input "7-59624713"
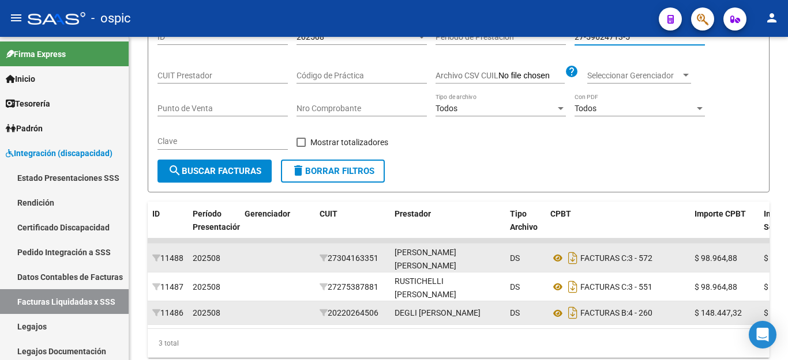
scroll to position [195, 0]
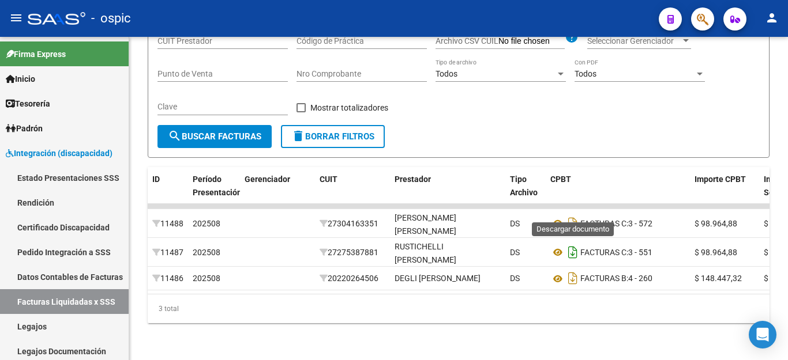
drag, startPoint x: 571, startPoint y: 205, endPoint x: 571, endPoint y: 235, distance: 30.6
click at [571, 215] on icon "Descargar documento" at bounding box center [572, 224] width 15 height 18
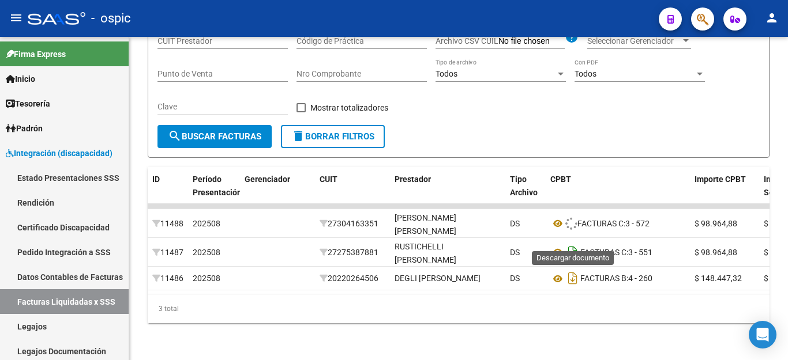
click at [572, 243] on icon "Descargar documento" at bounding box center [572, 252] width 15 height 18
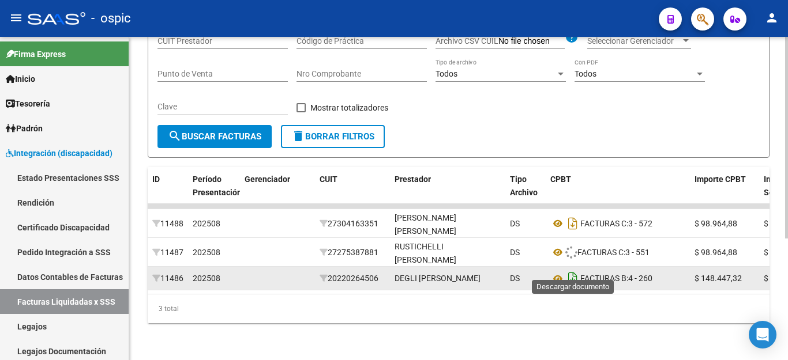
click at [575, 269] on icon "Descargar documento" at bounding box center [572, 278] width 15 height 18
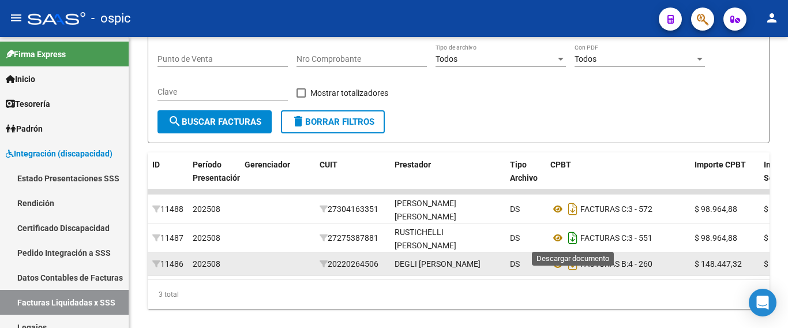
click at [571, 238] on icon "Descargar documento" at bounding box center [572, 237] width 15 height 18
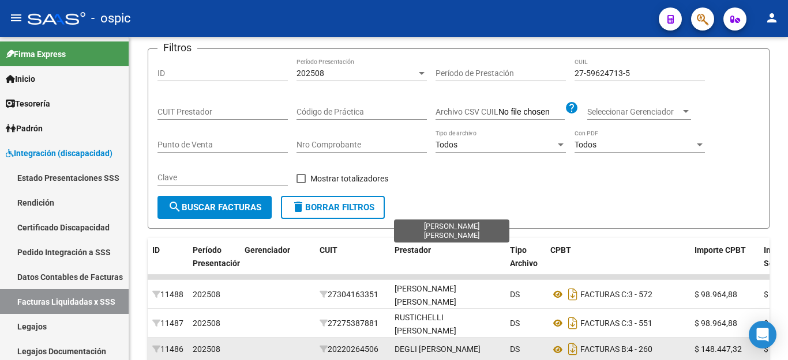
scroll to position [22, 0]
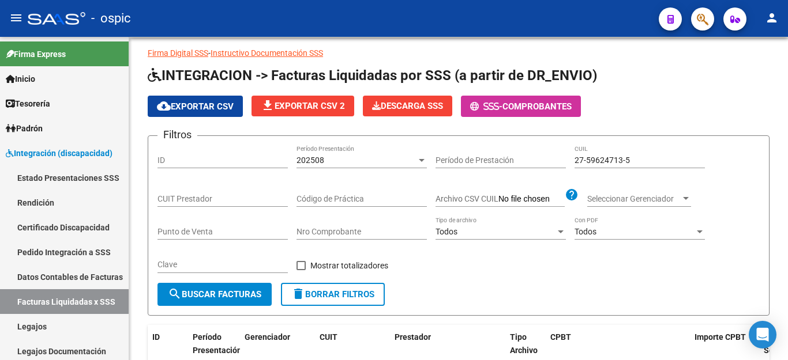
click at [605, 155] on div "27-59624713-5 CUIL" at bounding box center [639, 156] width 130 height 23
click at [607, 155] on div "27-59624713-5 CUIL" at bounding box center [639, 156] width 130 height 23
drag, startPoint x: 607, startPoint y: 155, endPoint x: 589, endPoint y: 153, distance: 17.9
click at [589, 153] on div "27-59624713-5 CUIL" at bounding box center [639, 156] width 130 height 23
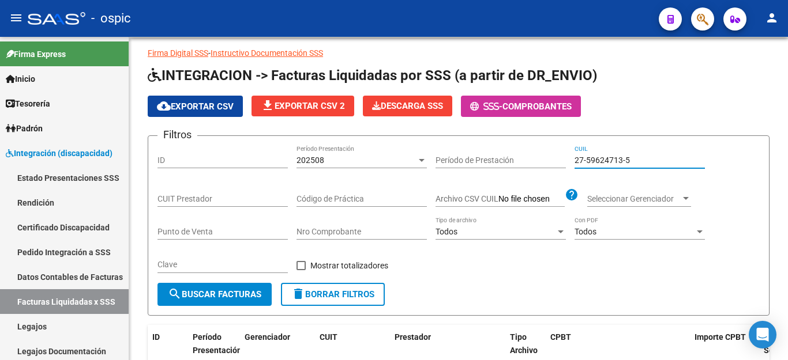
click at [588, 159] on input "27-59624713-5" at bounding box center [639, 161] width 130 height 10
paste input "0-56379326-1"
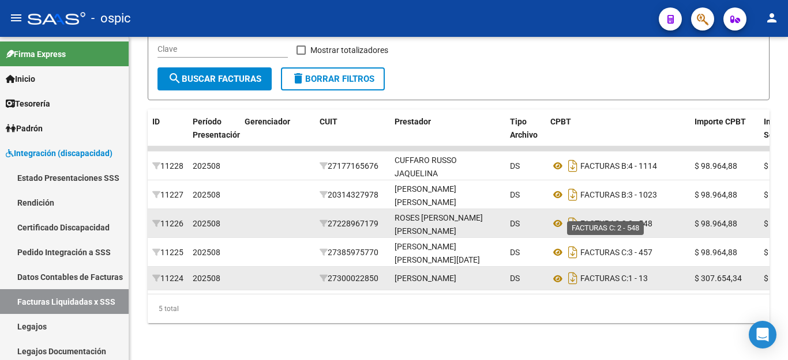
scroll to position [253, 0]
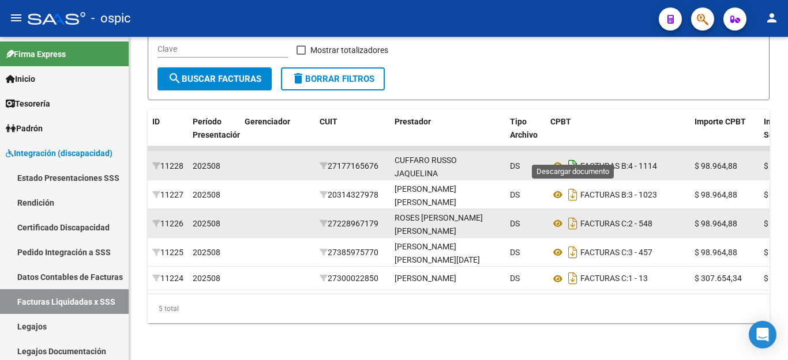
click at [571, 157] on icon "Descargar documento" at bounding box center [572, 166] width 15 height 18
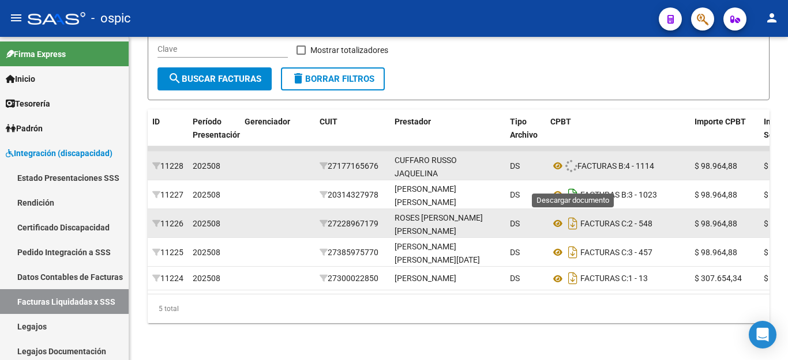
click at [571, 186] on icon "Descargar documento" at bounding box center [572, 195] width 15 height 18
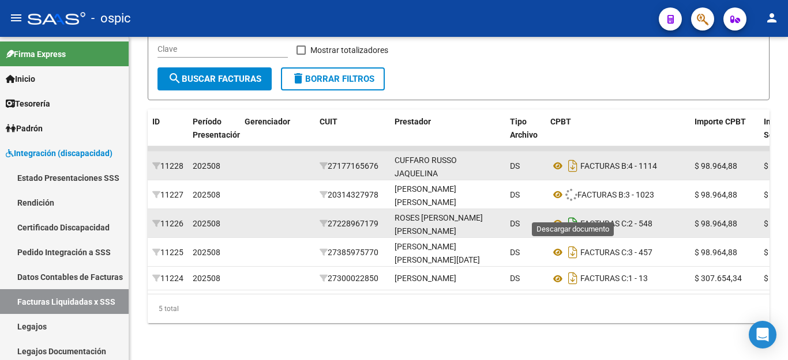
click at [577, 215] on icon "Descargar documento" at bounding box center [572, 224] width 15 height 18
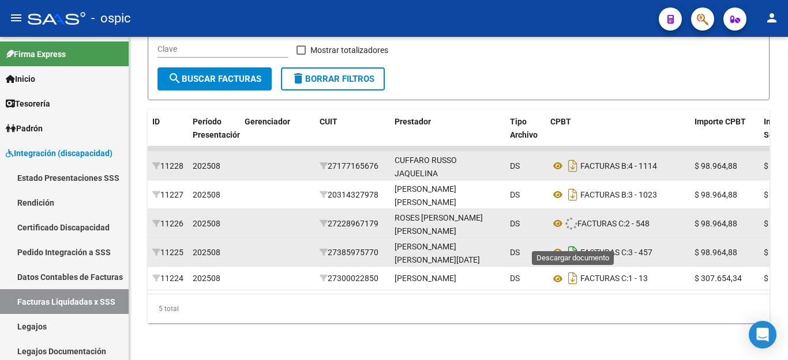
click at [575, 243] on icon "Descargar documento" at bounding box center [572, 252] width 15 height 18
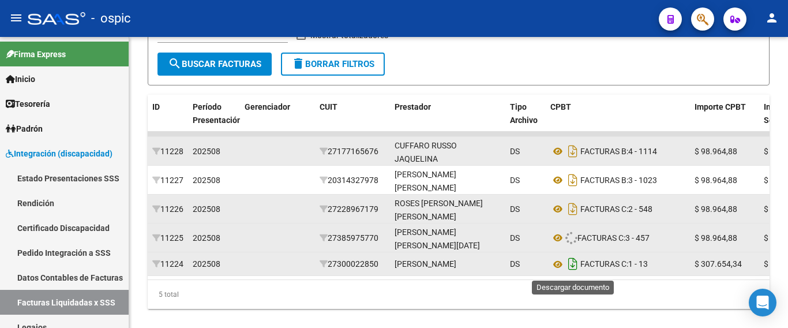
click at [575, 271] on icon "Descargar documento" at bounding box center [572, 263] width 15 height 18
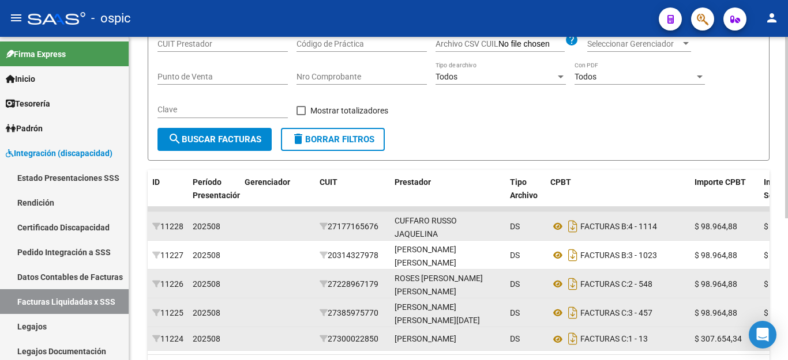
scroll to position [138, 0]
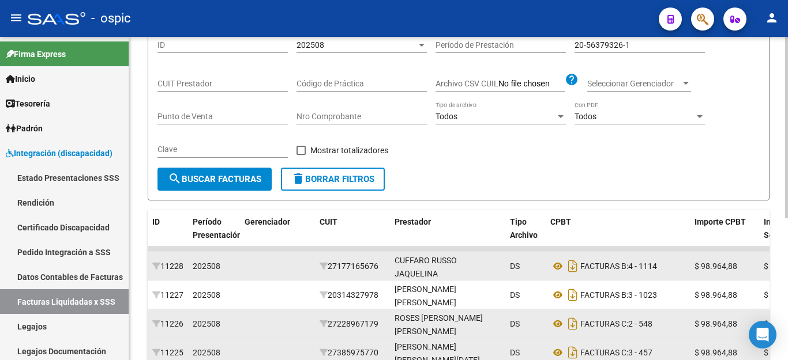
click at [626, 48] on input "20-56379326-1" at bounding box center [639, 45] width 130 height 10
paste input "7710238-5"
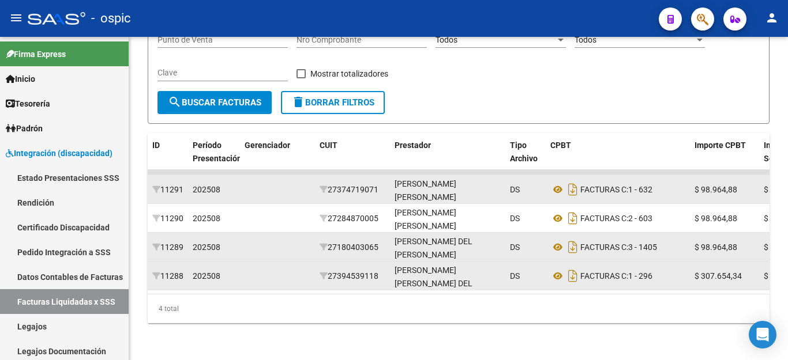
scroll to position [224, 0]
click at [575, 180] on icon "Descargar documento" at bounding box center [572, 189] width 15 height 18
click at [575, 209] on icon "Descargar documento" at bounding box center [572, 218] width 15 height 18
click at [572, 238] on icon "Descargar documento" at bounding box center [572, 247] width 15 height 18
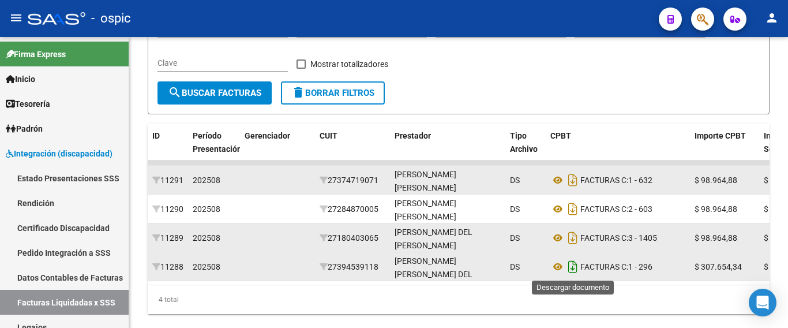
click at [574, 265] on icon "Descargar documento" at bounding box center [572, 266] width 15 height 18
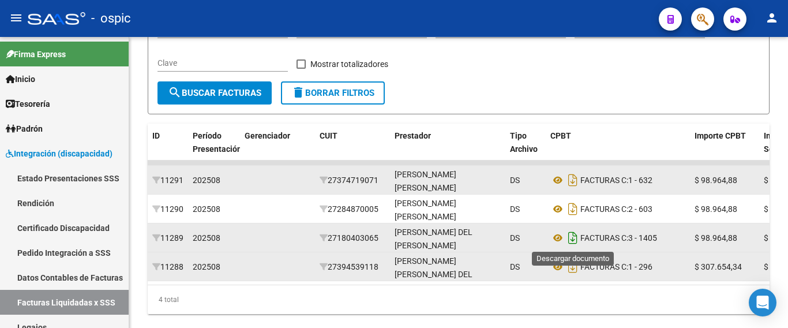
click at [569, 239] on icon "Descargar documento" at bounding box center [572, 237] width 15 height 18
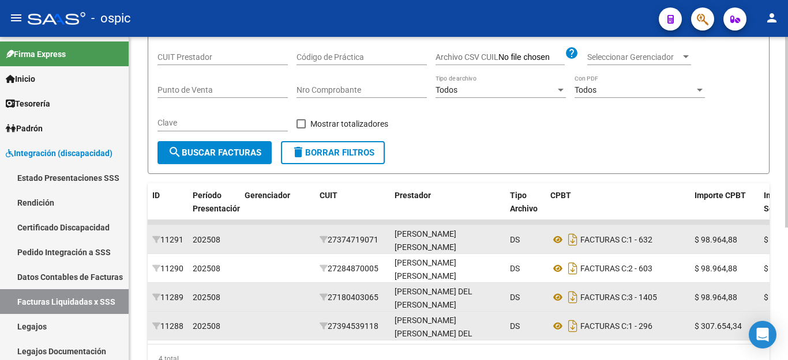
scroll to position [109, 0]
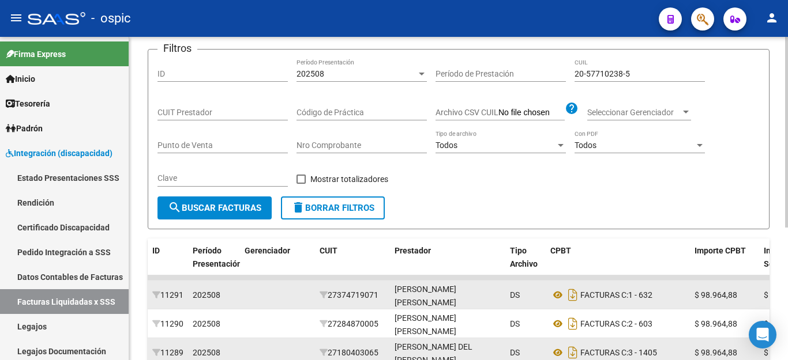
click at [609, 73] on input "20-57710238-5" at bounding box center [639, 74] width 130 height 10
paste input "460120-8"
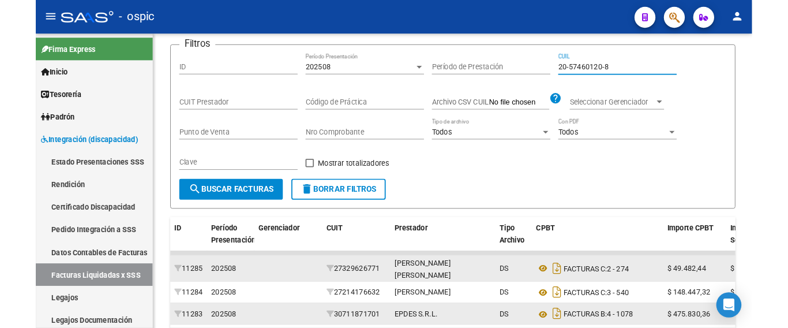
scroll to position [195, 0]
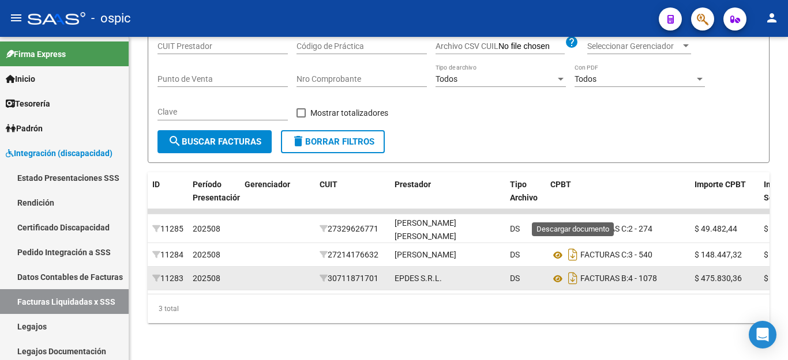
click at [576, 220] on icon "Descargar documento" at bounding box center [572, 229] width 15 height 18
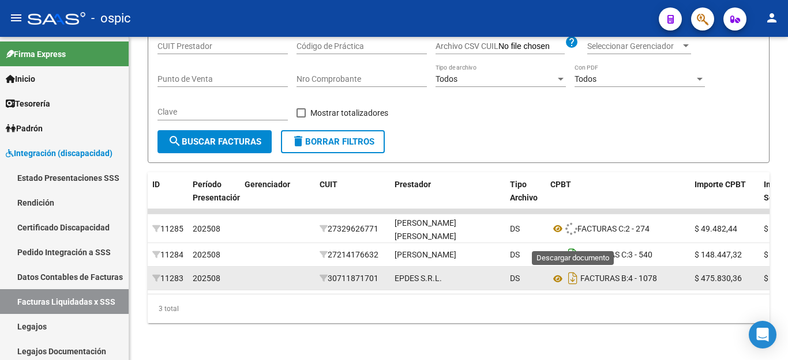
click at [575, 246] on icon "Descargar documento" at bounding box center [572, 255] width 15 height 18
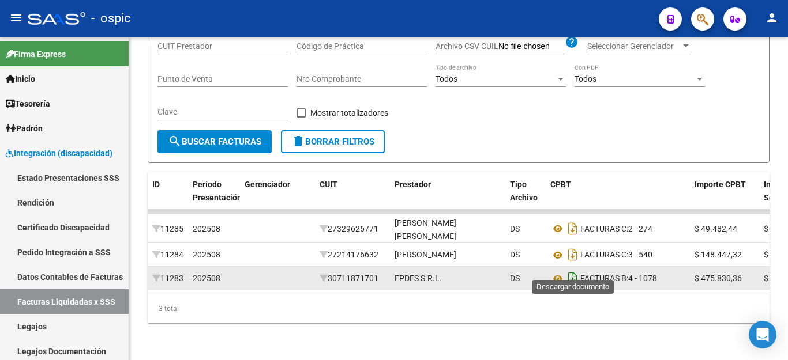
click at [574, 269] on icon "Descargar documento" at bounding box center [572, 278] width 15 height 18
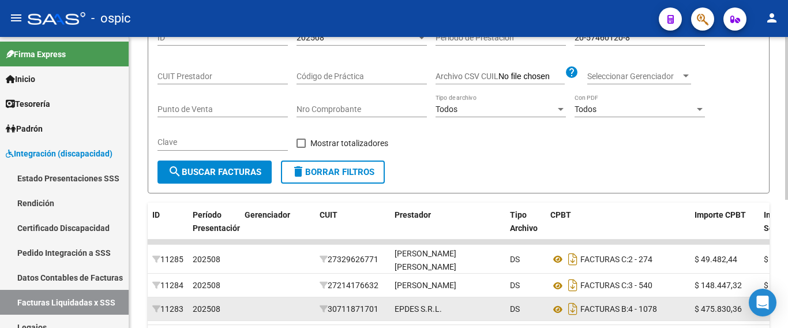
scroll to position [80, 0]
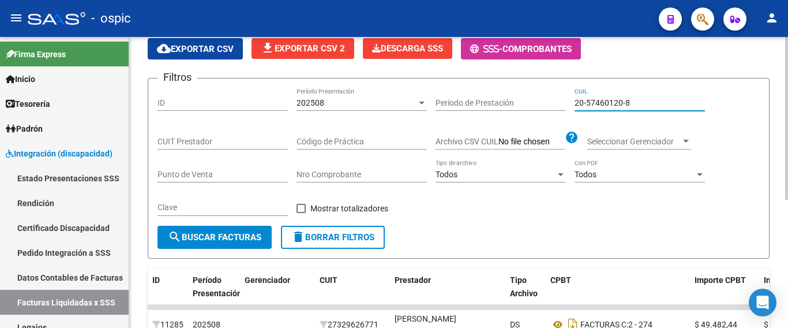
click at [626, 105] on input "20-57460120-8" at bounding box center [639, 103] width 130 height 10
paste input "6684787-7"
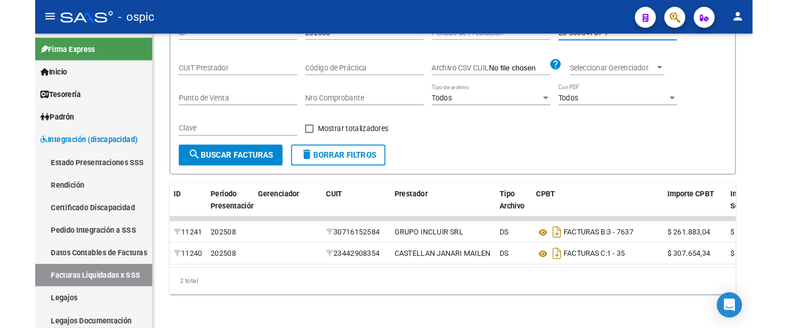
scroll to position [167, 0]
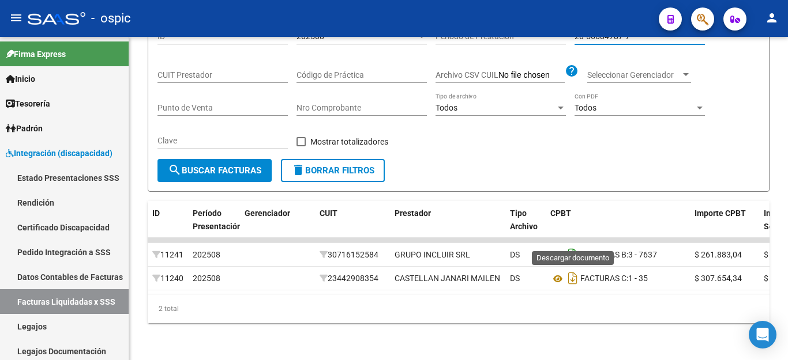
click at [573, 246] on icon "Descargar documento" at bounding box center [572, 255] width 15 height 18
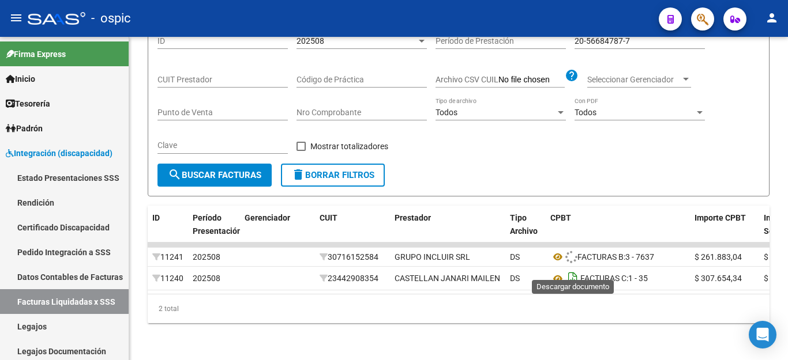
click at [568, 269] on icon "Descargar documento" at bounding box center [572, 278] width 15 height 18
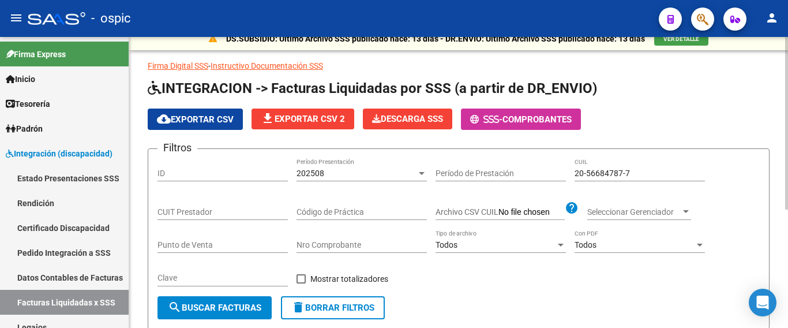
scroll to position [0, 0]
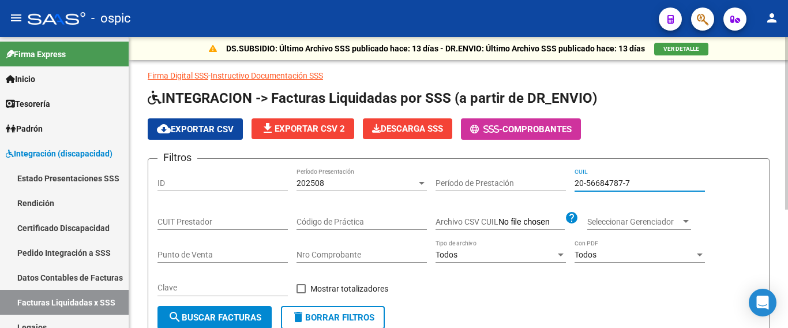
click at [585, 185] on input "20-56684787-7" at bounding box center [639, 183] width 130 height 10
paste input "7206263-6"
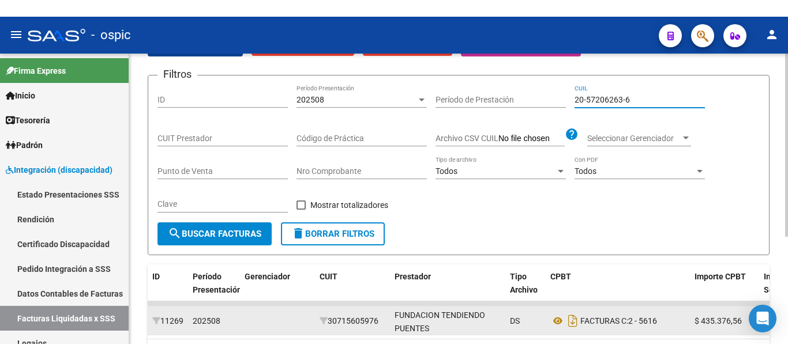
scroll to position [171, 0]
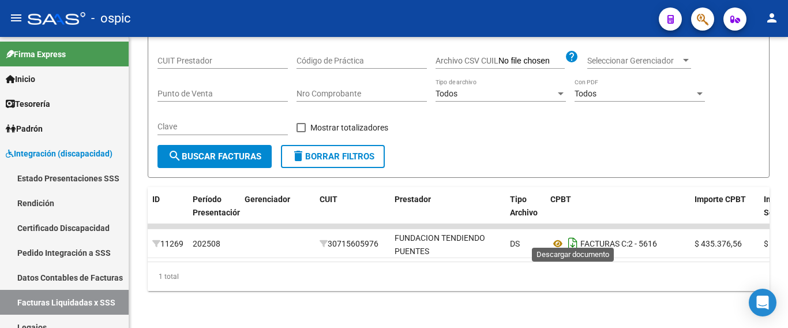
click at [569, 240] on icon "Descargar documento" at bounding box center [572, 243] width 15 height 18
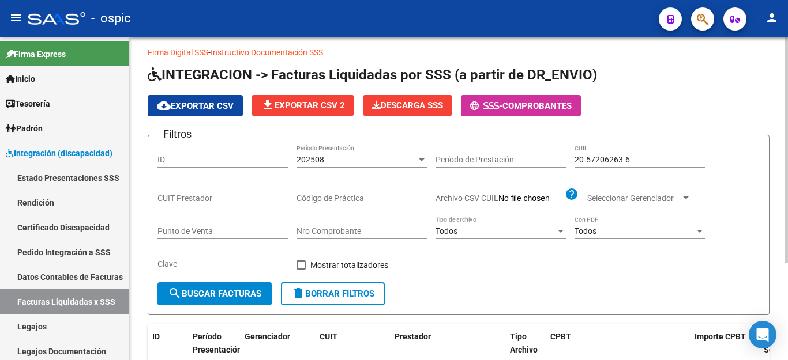
scroll to position [22, 0]
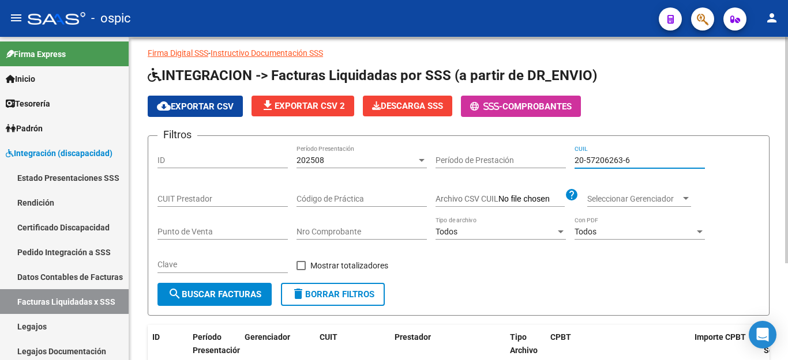
click at [590, 164] on input "20-57206263-6" at bounding box center [639, 161] width 130 height 10
paste input "49449204-1"
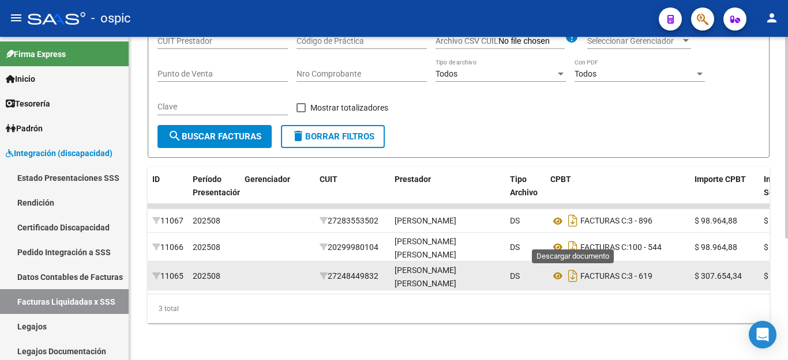
scroll to position [195, 0]
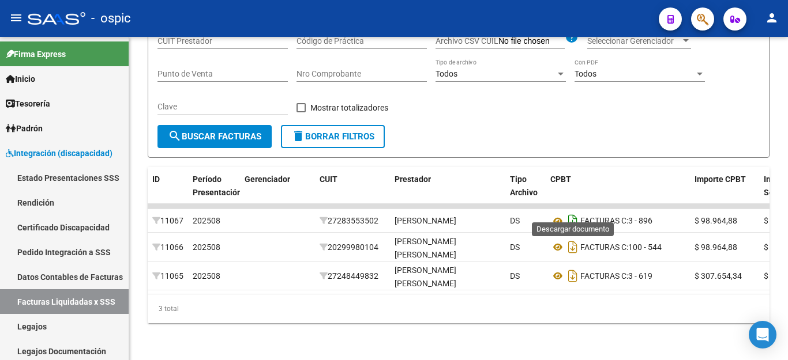
click at [574, 213] on icon "Descargar documento" at bounding box center [572, 221] width 15 height 18
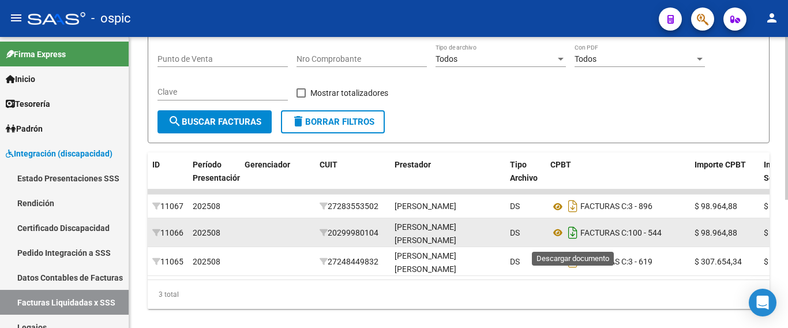
click at [573, 235] on icon "Descargar documento" at bounding box center [572, 232] width 15 height 18
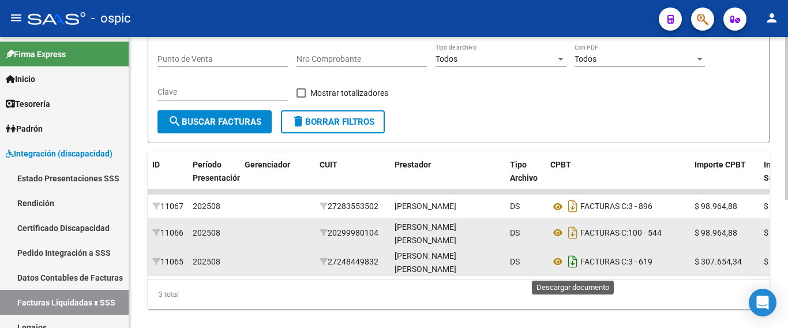
click at [573, 266] on icon "Descargar documento" at bounding box center [572, 261] width 15 height 18
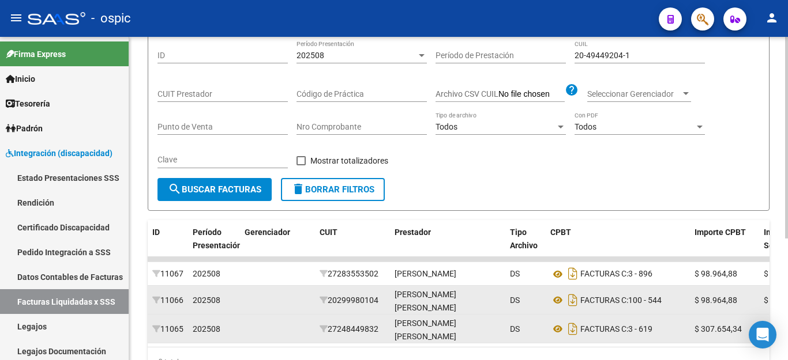
scroll to position [22, 0]
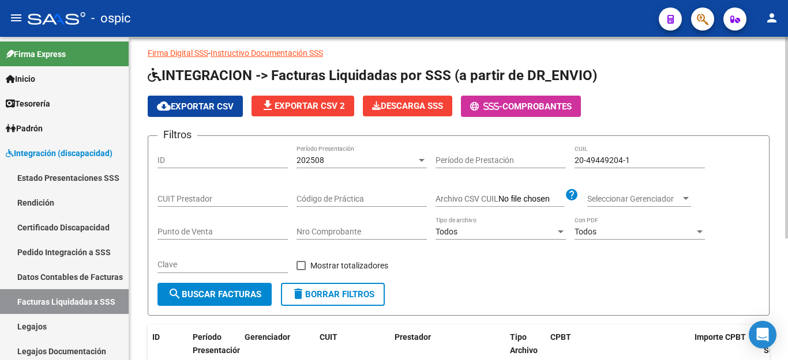
click at [625, 159] on input "20-49449204-1" at bounding box center [639, 161] width 130 height 10
paste input "59221089-5"
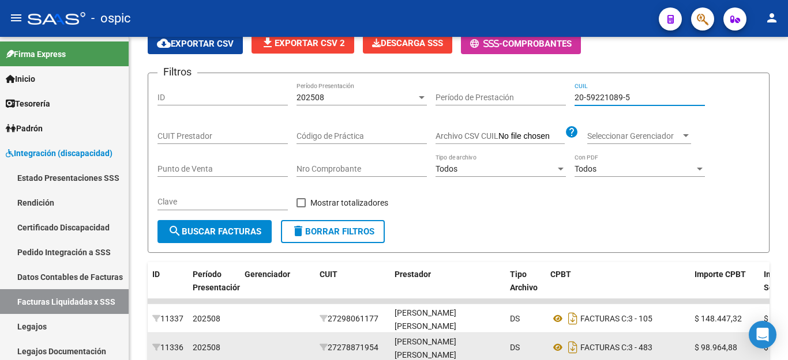
scroll to position [167, 0]
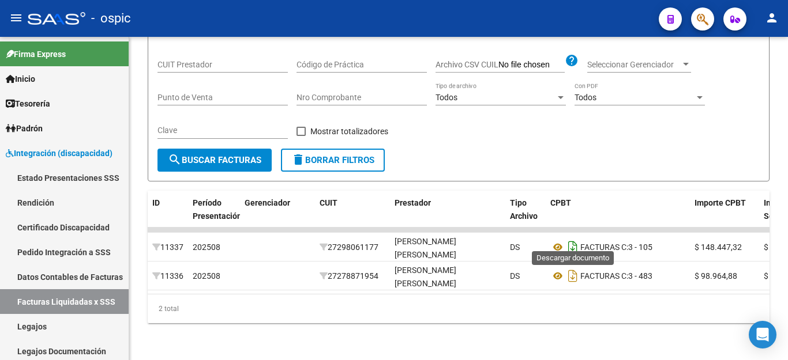
click at [571, 244] on icon "Descargar documento" at bounding box center [572, 247] width 15 height 18
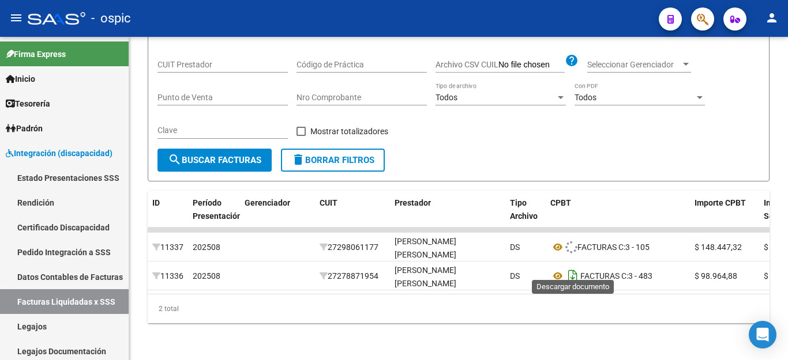
click at [574, 268] on icon "Descargar documento" at bounding box center [572, 276] width 15 height 18
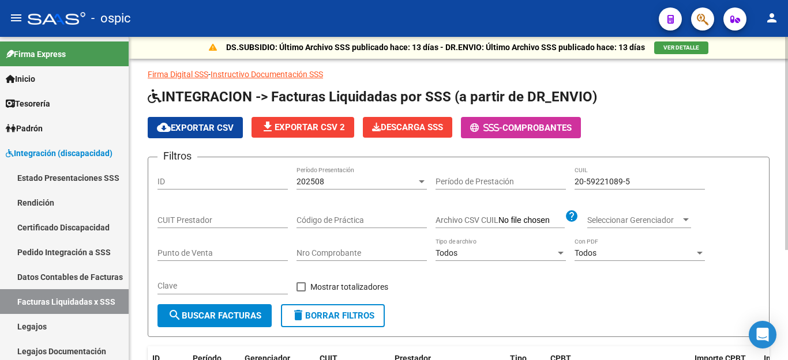
scroll to position [0, 0]
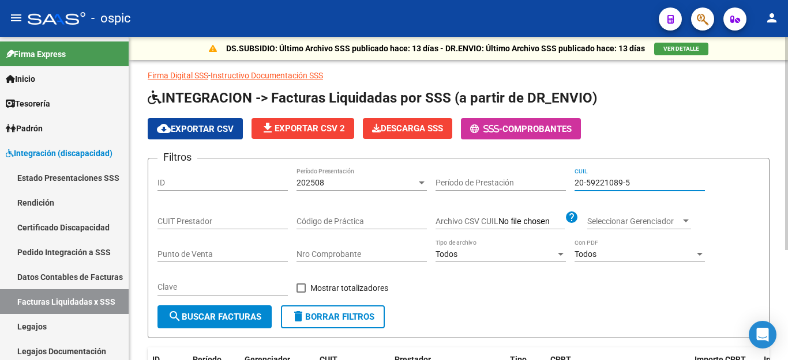
click at [638, 181] on input "20-59221089-5" at bounding box center [639, 183] width 130 height 10
paste input "8171385-2"
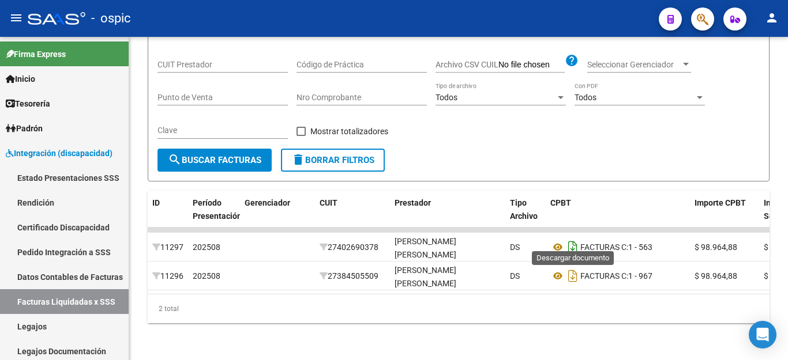
click at [569, 240] on icon "Descargar documento" at bounding box center [572, 247] width 15 height 18
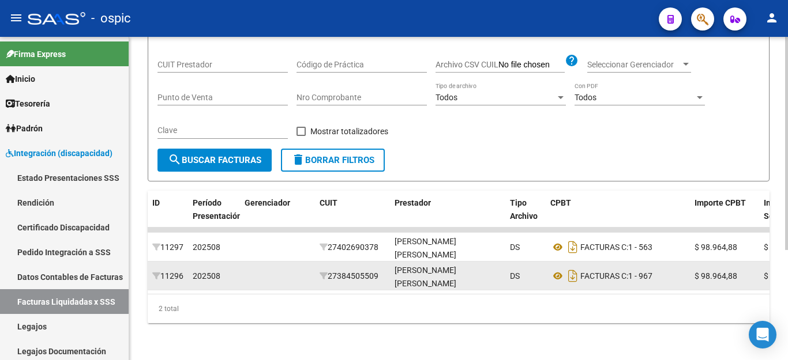
click at [572, 277] on datatable-body-cell "FACTURAS C: 1 - 967" at bounding box center [618, 276] width 144 height 28
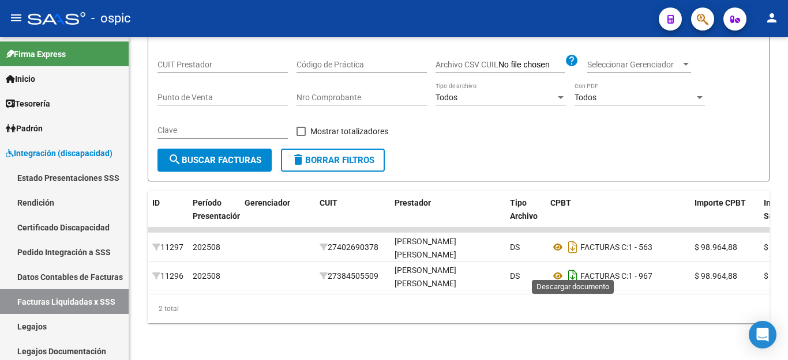
click at [573, 272] on icon "Descargar documento" at bounding box center [572, 276] width 15 height 18
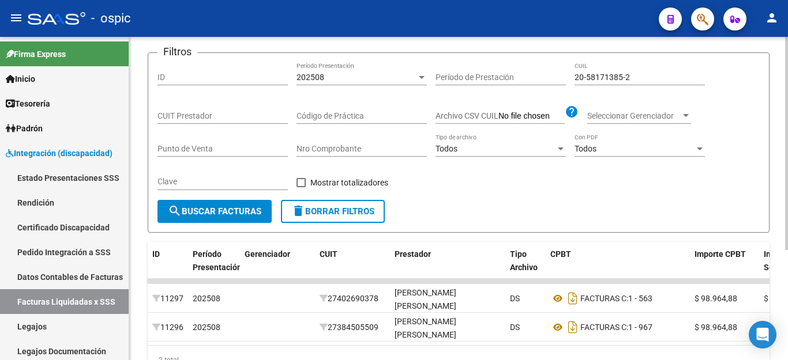
scroll to position [51, 0]
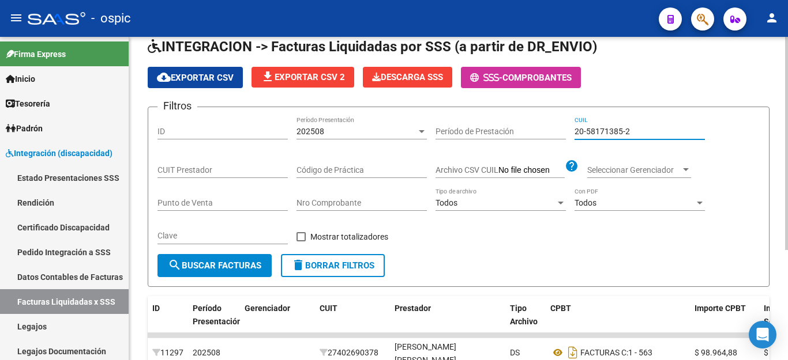
click at [607, 133] on input "20-58171385-2" at bounding box center [639, 132] width 130 height 10
paste input "6686429-1"
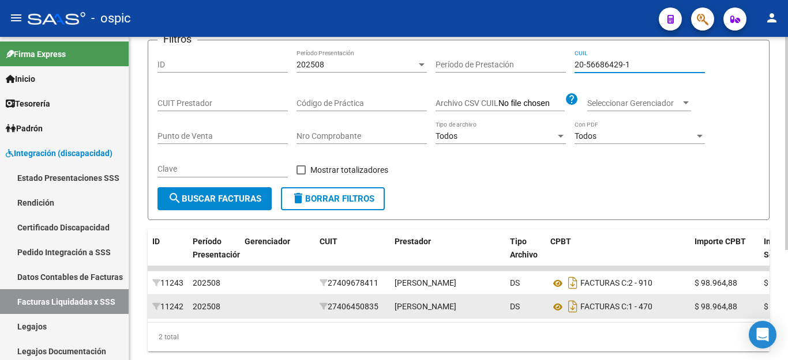
scroll to position [167, 0]
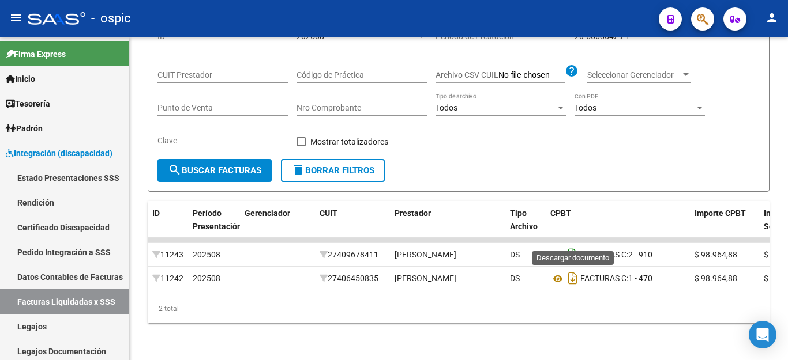
click at [574, 246] on icon "Descargar documento" at bounding box center [572, 255] width 15 height 18
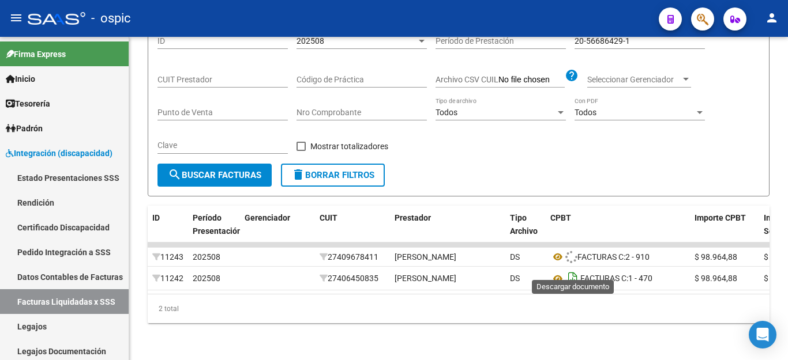
click at [573, 269] on icon "Descargar documento" at bounding box center [572, 278] width 15 height 18
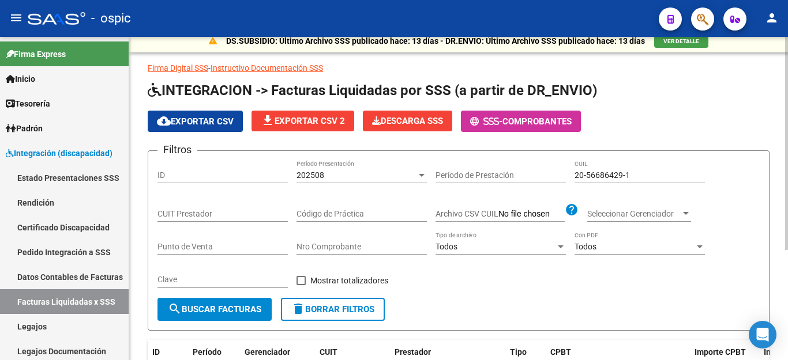
scroll to position [0, 0]
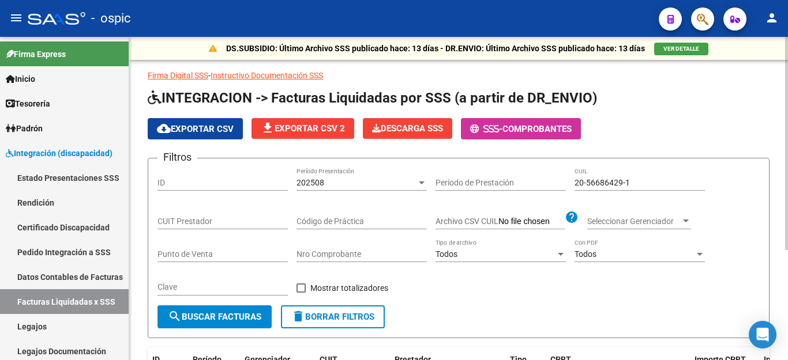
click at [590, 180] on input "20-56686429-1" at bounding box center [639, 183] width 130 height 10
paste input "3-41847666-4"
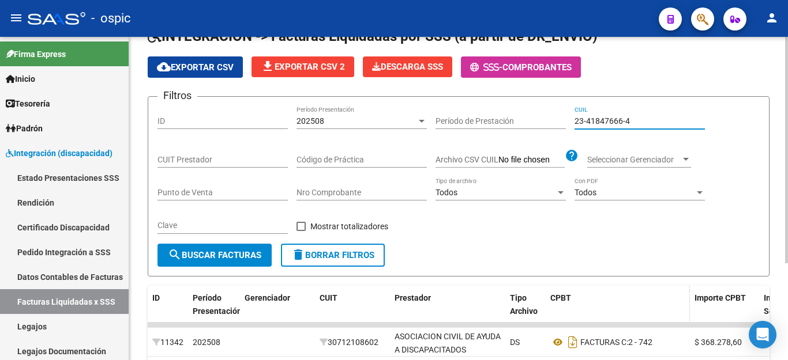
scroll to position [138, 0]
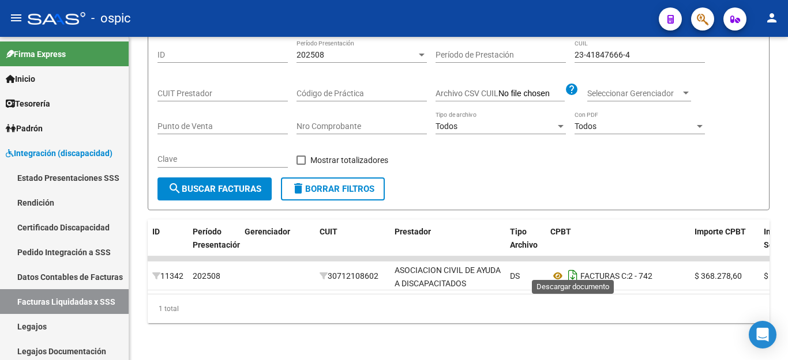
click at [572, 267] on icon "Descargar documento" at bounding box center [572, 276] width 15 height 18
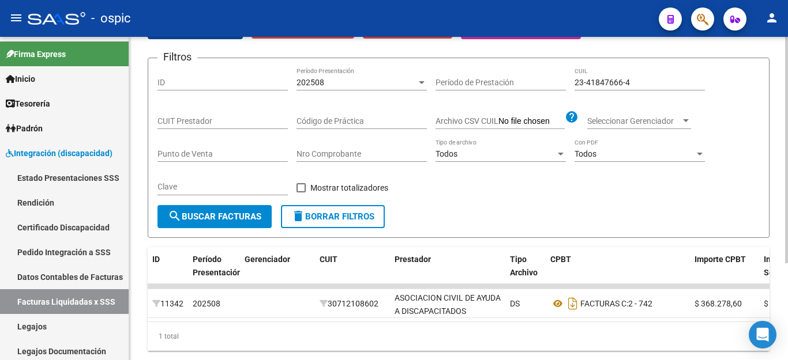
scroll to position [80, 0]
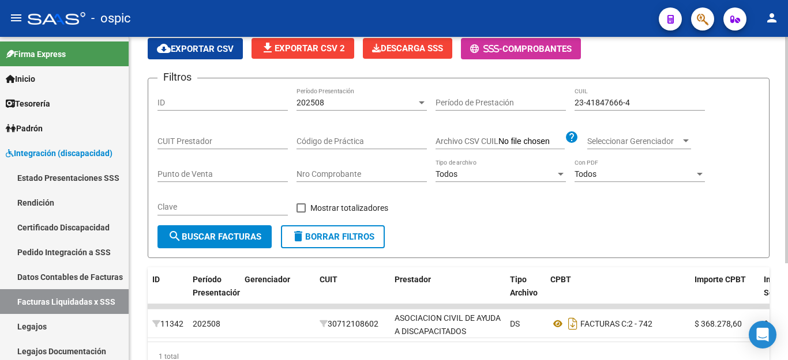
click at [611, 100] on input "23-41847666-4" at bounding box center [639, 103] width 130 height 10
paste input "0-55716382-5"
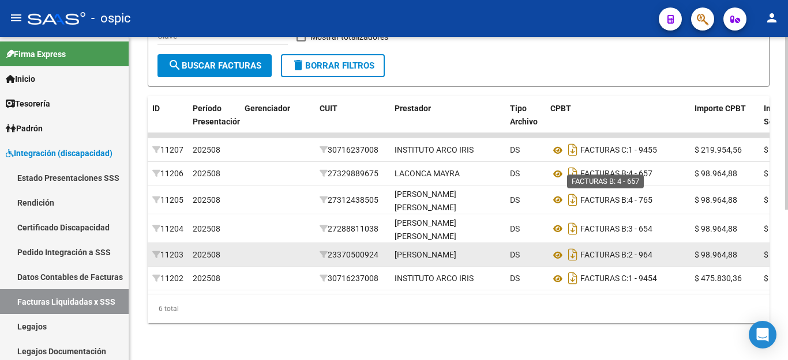
scroll to position [282, 0]
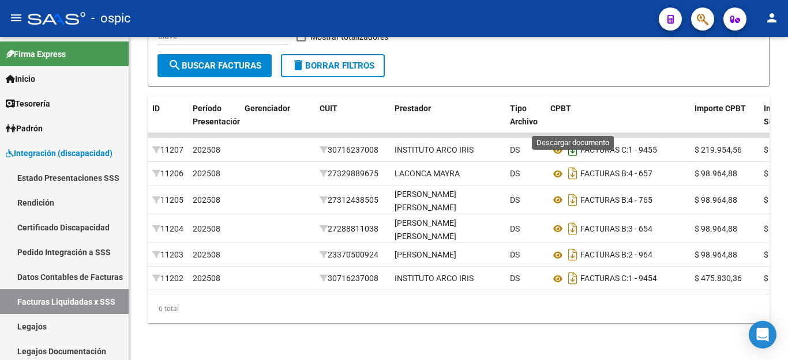
click at [572, 141] on icon "Descargar documento" at bounding box center [572, 150] width 15 height 18
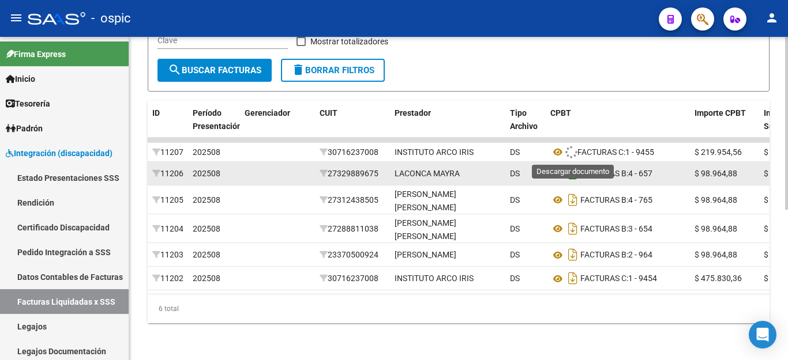
click at [572, 164] on icon "Descargar documento" at bounding box center [572, 173] width 15 height 18
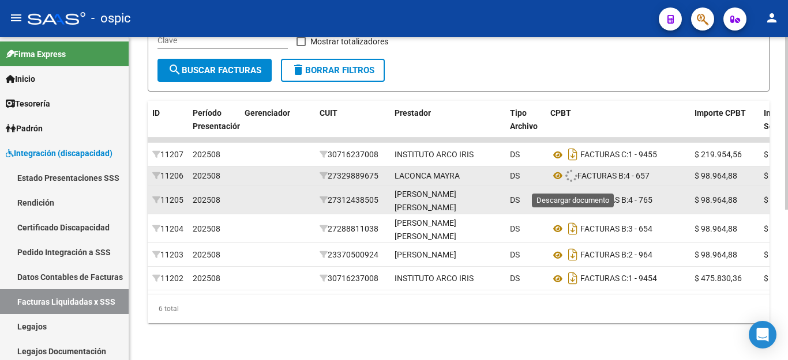
click at [575, 191] on icon "Descargar documento" at bounding box center [572, 200] width 15 height 18
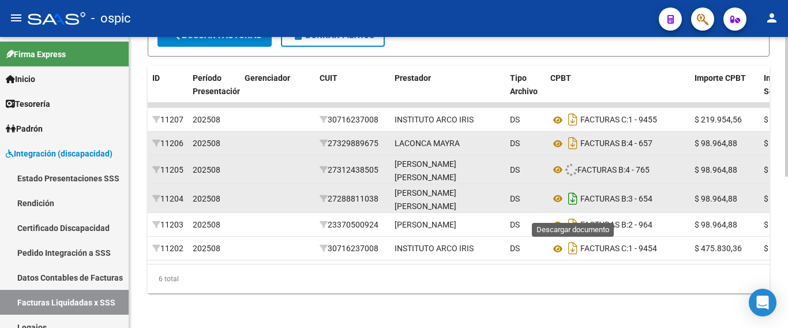
click at [572, 208] on icon "Descargar documento" at bounding box center [572, 198] width 15 height 18
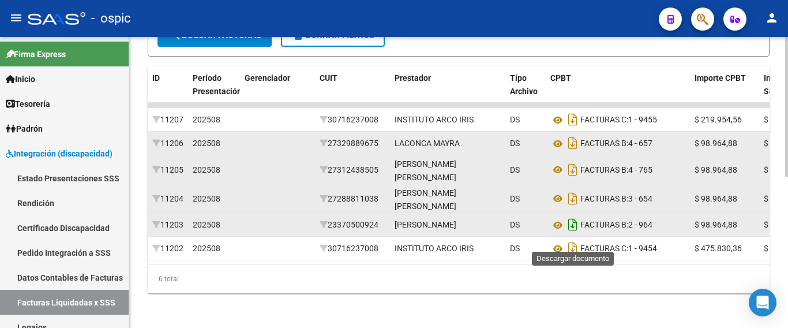
click at [570, 234] on icon "Descargar documento" at bounding box center [572, 224] width 15 height 18
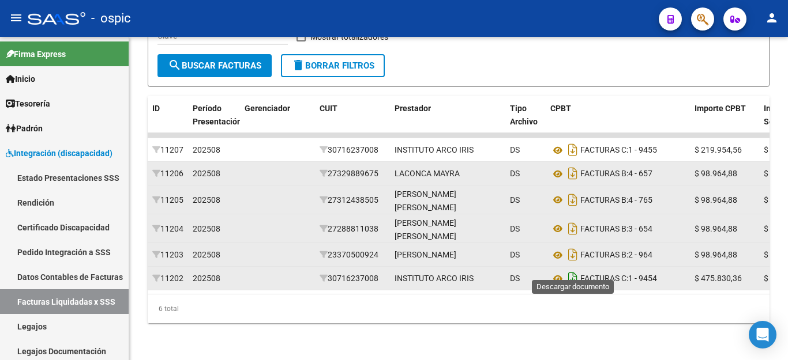
click at [574, 269] on icon "Descargar documento" at bounding box center [572, 278] width 15 height 18
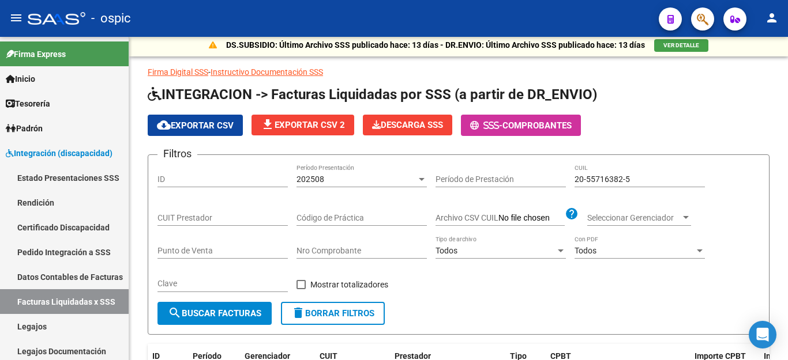
scroll to position [0, 0]
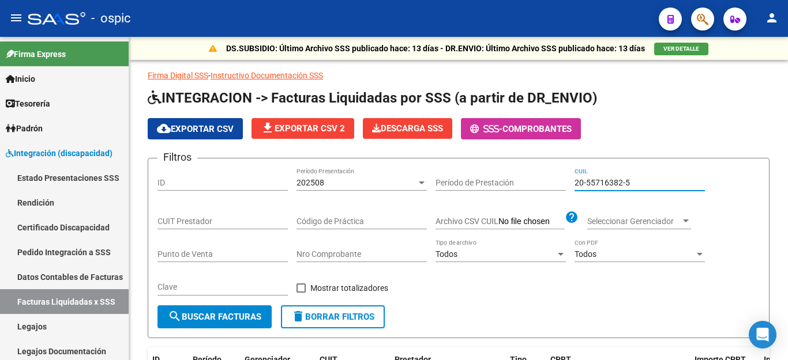
click at [605, 183] on input "20-55716382-5" at bounding box center [639, 183] width 130 height 10
paste input "7-36879644-7"
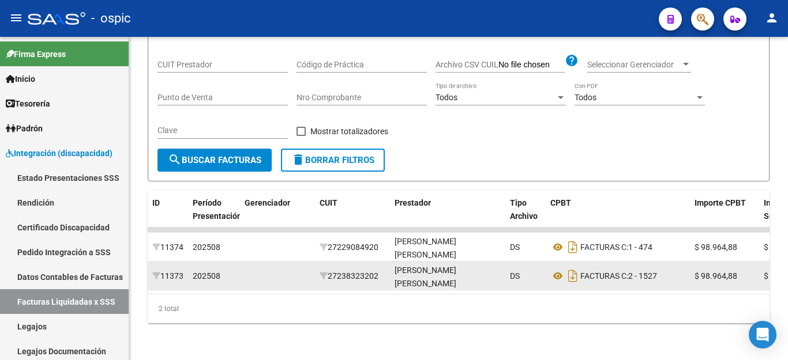
scroll to position [167, 0]
click at [574, 239] on icon "Descargar documento" at bounding box center [572, 247] width 15 height 18
click at [571, 267] on icon "Descargar documento" at bounding box center [572, 276] width 15 height 18
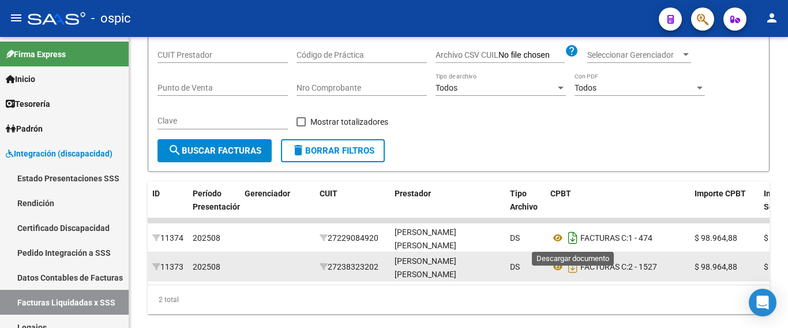
click at [569, 243] on icon "Descargar documento" at bounding box center [572, 237] width 15 height 18
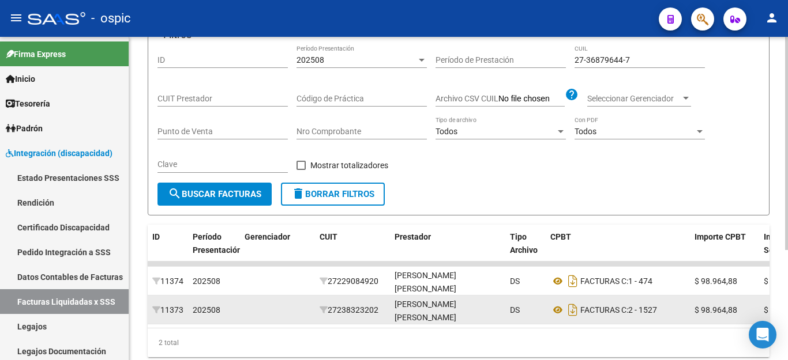
scroll to position [51, 0]
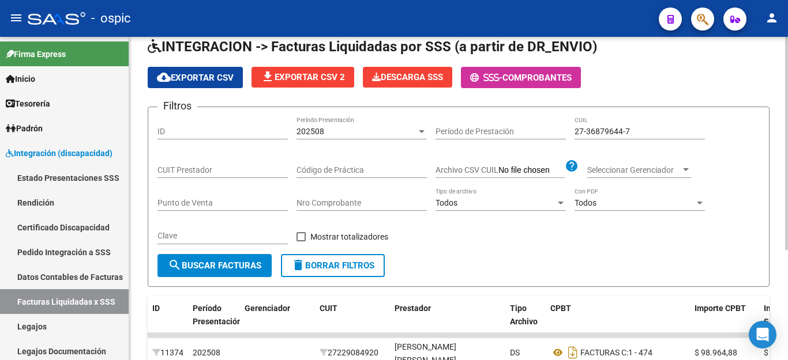
click at [629, 136] on input "27-36879644-7" at bounding box center [639, 132] width 130 height 10
paste input "49635351-5"
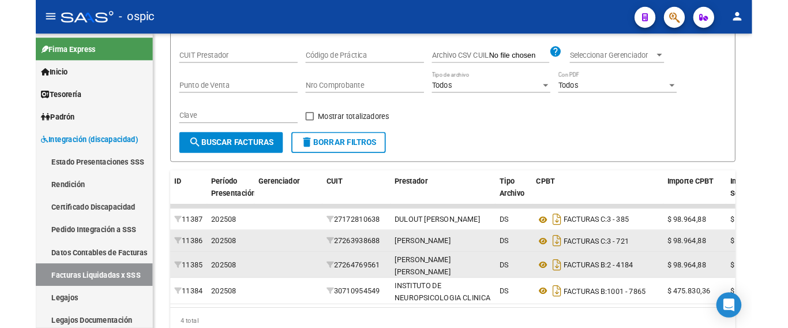
scroll to position [167, 0]
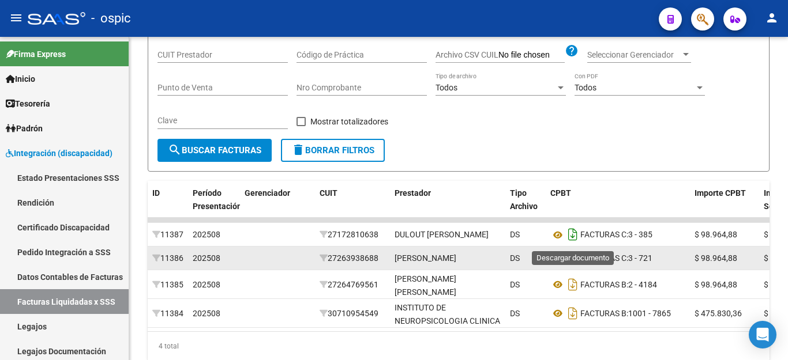
click at [573, 239] on icon "Descargar documento" at bounding box center [572, 234] width 15 height 18
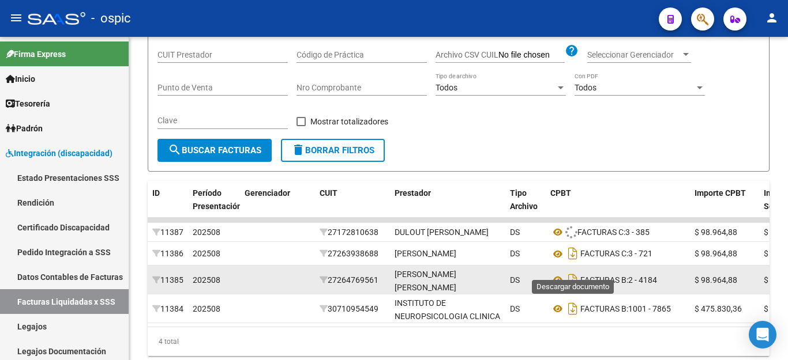
drag, startPoint x: 575, startPoint y: 266, endPoint x: 575, endPoint y: 284, distance: 17.9
click at [575, 263] on icon "Descargar documento" at bounding box center [572, 254] width 15 height 18
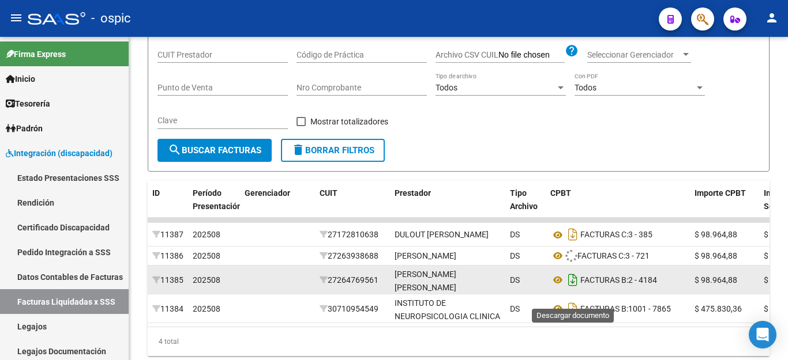
click at [575, 289] on icon "Descargar documento" at bounding box center [572, 280] width 15 height 18
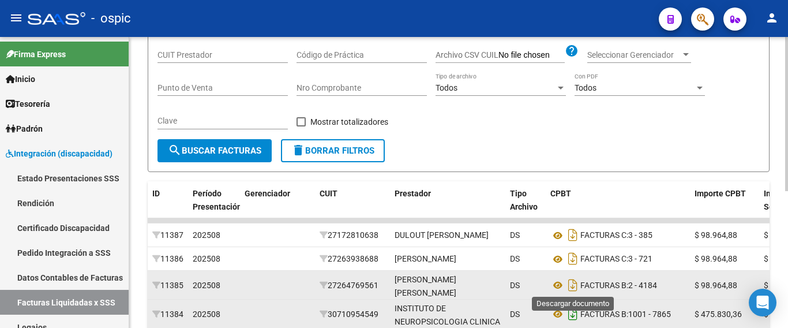
click at [575, 322] on icon "Descargar documento" at bounding box center [572, 313] width 15 height 18
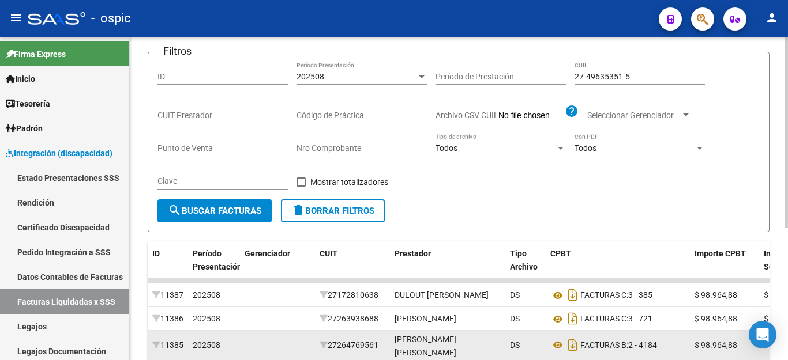
scroll to position [51, 0]
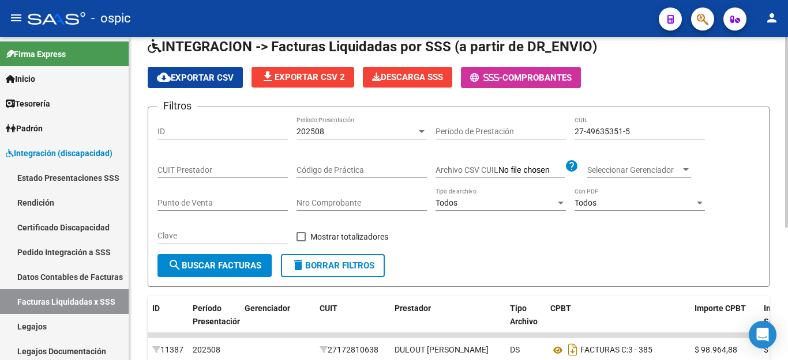
click at [595, 133] on input "27-49635351-5" at bounding box center [639, 132] width 130 height 10
paste input "0-54115418-4"
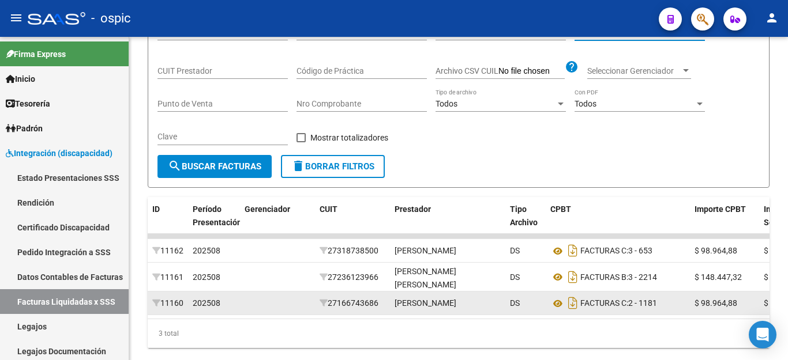
scroll to position [195, 0]
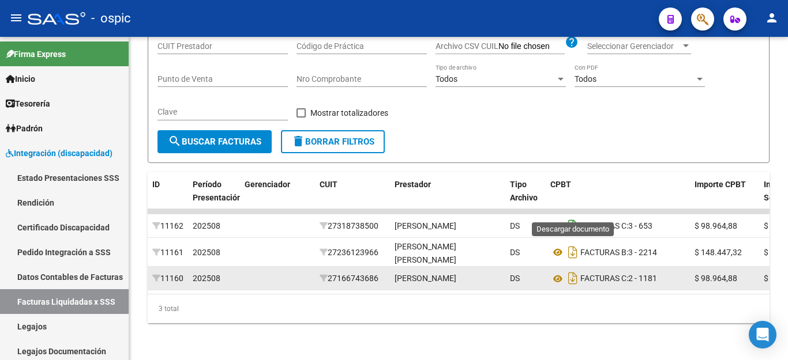
click at [570, 217] on icon "Descargar documento" at bounding box center [572, 226] width 15 height 18
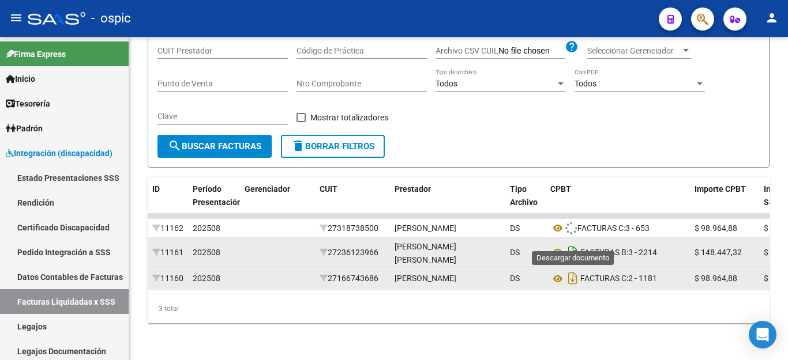
click at [571, 243] on icon "Descargar documento" at bounding box center [572, 252] width 15 height 18
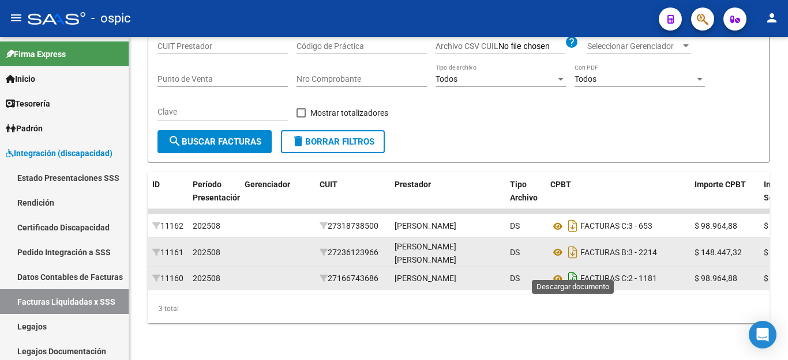
click at [571, 269] on icon "Descargar documento" at bounding box center [572, 278] width 15 height 18
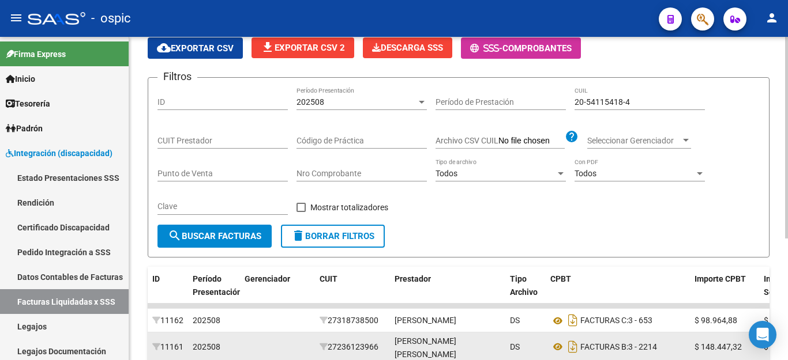
scroll to position [80, 0]
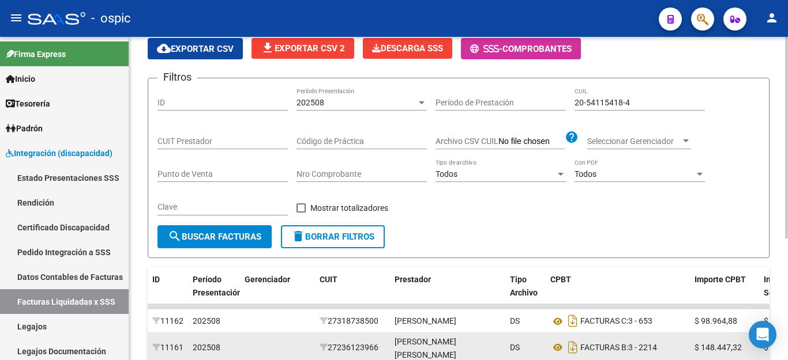
click at [625, 105] on input "20-54115418-4" at bounding box center [639, 103] width 130 height 10
paste input "029281-8"
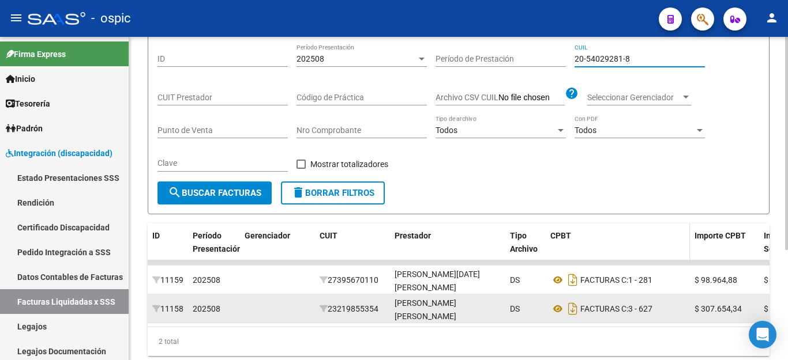
scroll to position [167, 0]
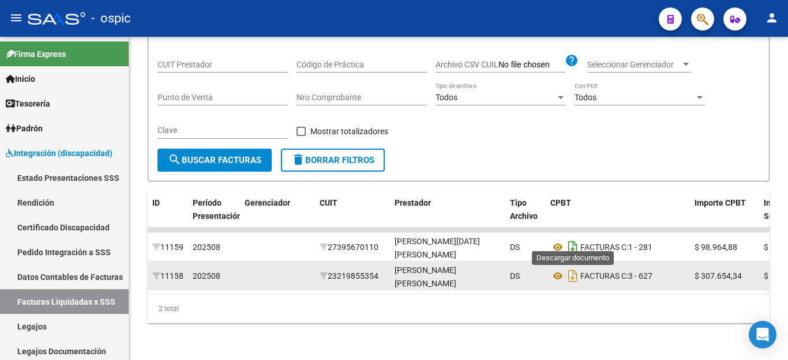
click at [575, 242] on icon "Descargar documento" at bounding box center [572, 247] width 15 height 18
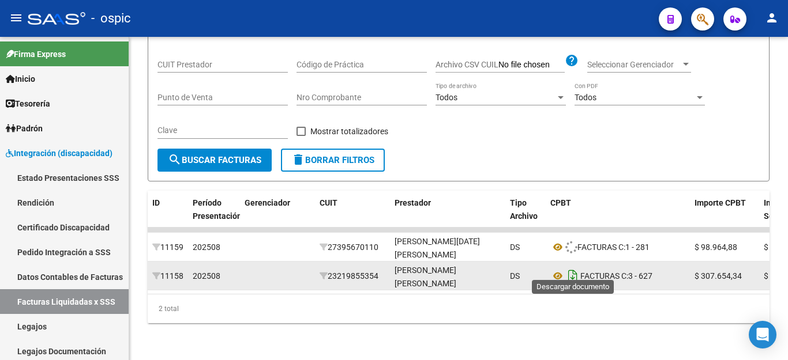
click at [573, 272] on icon "Descargar documento" at bounding box center [572, 276] width 15 height 18
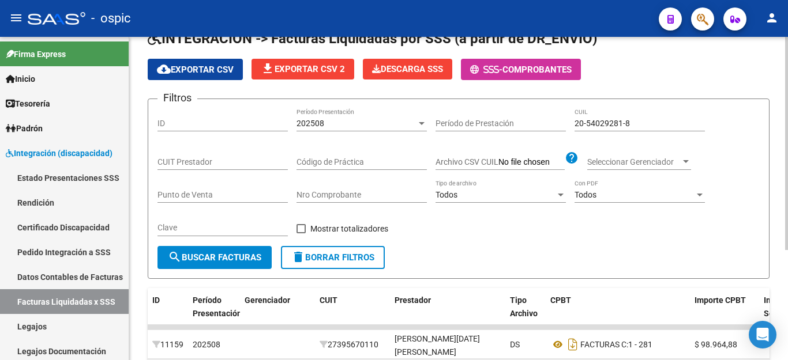
scroll to position [0, 0]
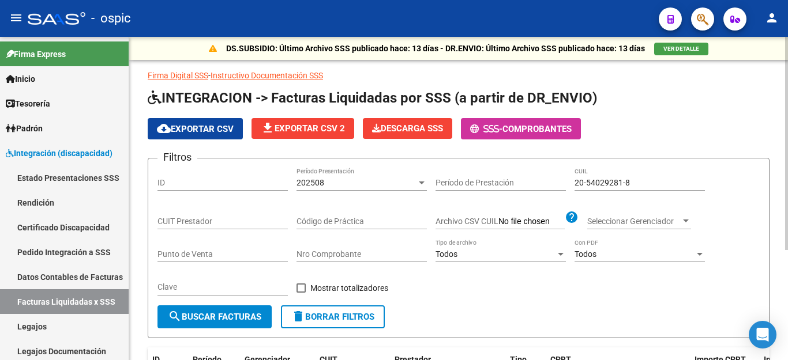
click at [613, 175] on div "20-54029281-8 CUIL" at bounding box center [639, 179] width 130 height 23
click at [613, 178] on input "20-54029281-8" at bounding box center [639, 183] width 130 height 10
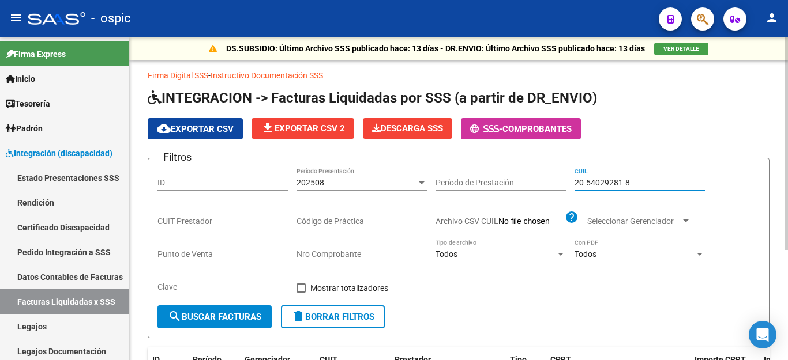
click at [613, 178] on input "20-54029281-8" at bounding box center [639, 183] width 130 height 10
paste input "1379826-2"
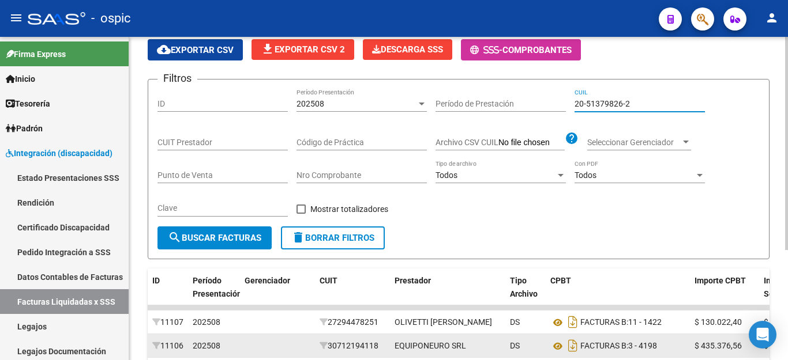
scroll to position [167, 0]
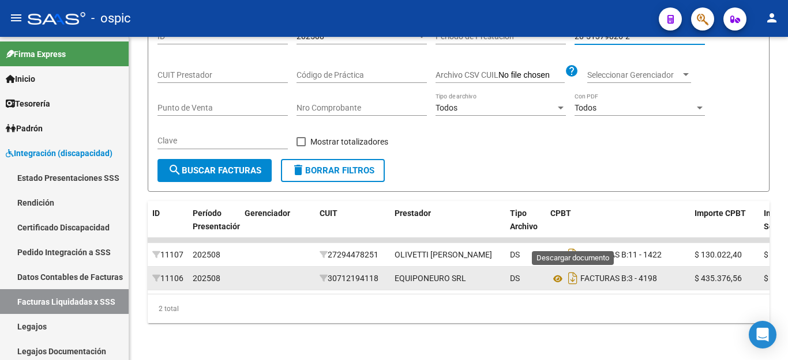
drag, startPoint x: 574, startPoint y: 234, endPoint x: 576, endPoint y: 252, distance: 18.6
click at [574, 246] on icon "Descargar documento" at bounding box center [572, 255] width 15 height 18
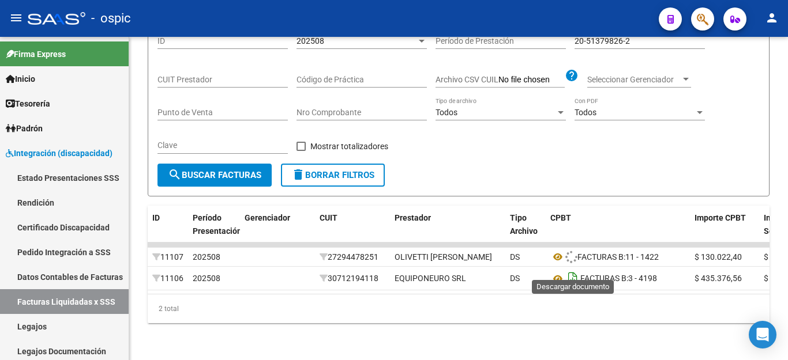
click at [575, 269] on icon "Descargar documento" at bounding box center [572, 278] width 15 height 18
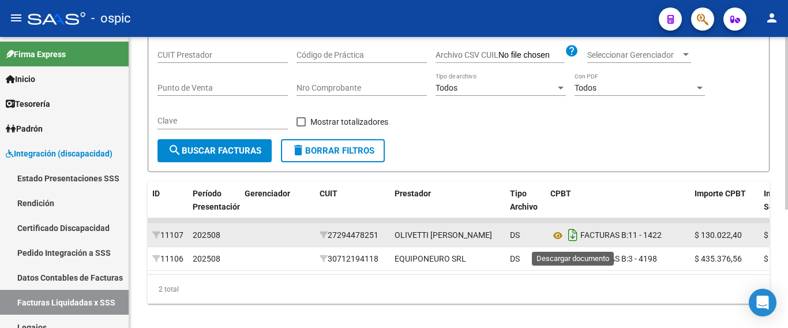
click at [578, 240] on icon "Descargar documento" at bounding box center [572, 234] width 15 height 18
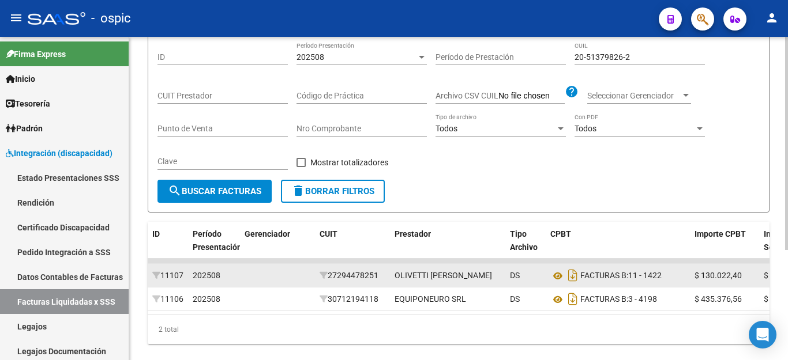
scroll to position [51, 0]
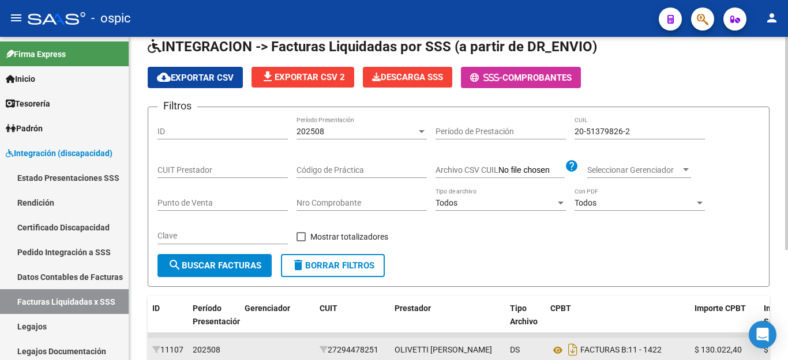
click at [596, 125] on div "20-51379826-2 CUIL" at bounding box center [639, 127] width 130 height 23
click at [596, 131] on input "20-51379826-2" at bounding box center [639, 132] width 130 height 10
drag, startPoint x: 596, startPoint y: 131, endPoint x: 585, endPoint y: 133, distance: 11.0
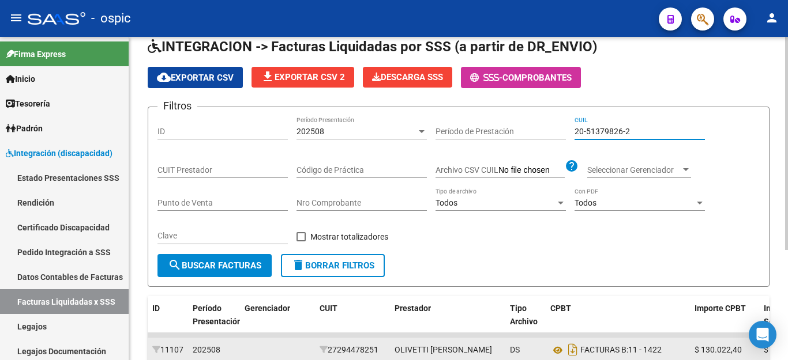
click at [585, 133] on input "20-51379826-2" at bounding box center [639, 132] width 130 height 10
paste input "7039440"
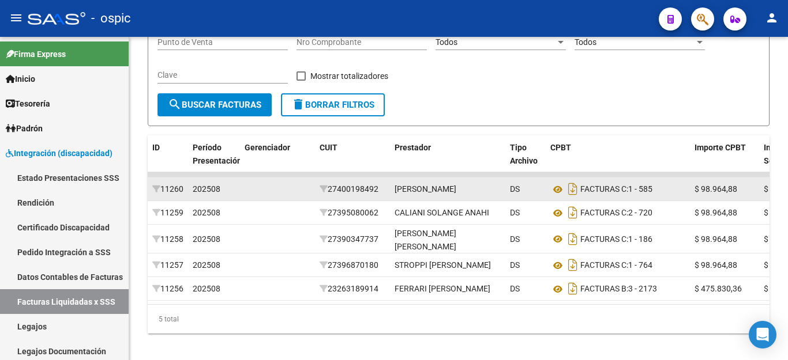
scroll to position [224, 0]
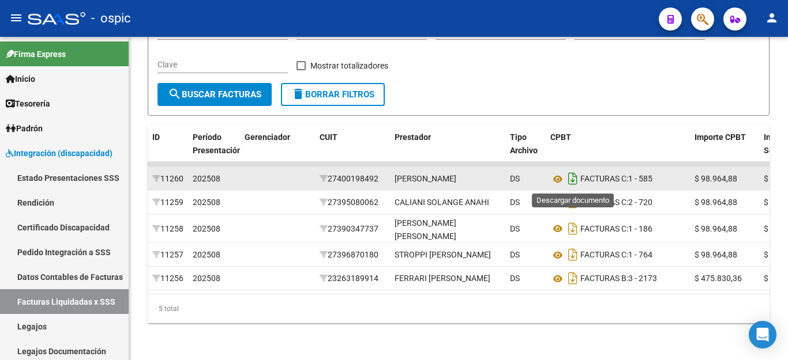
click at [575, 179] on icon "Descargar documento" at bounding box center [572, 179] width 15 height 18
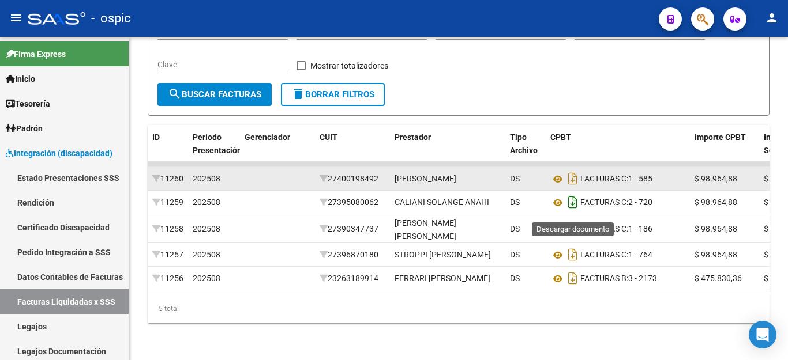
click at [568, 210] on icon "Descargar documento" at bounding box center [572, 202] width 15 height 18
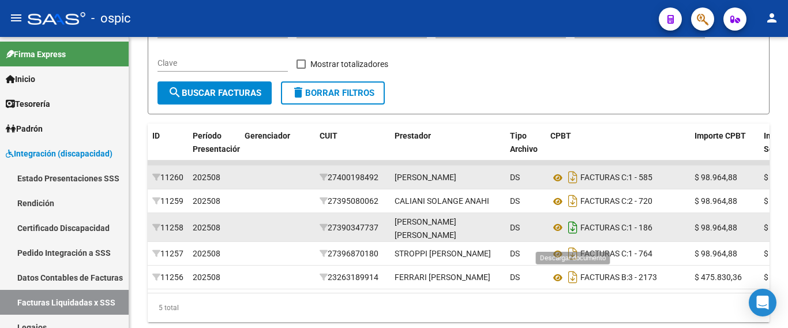
click at [573, 236] on icon "Descargar documento" at bounding box center [572, 227] width 15 height 18
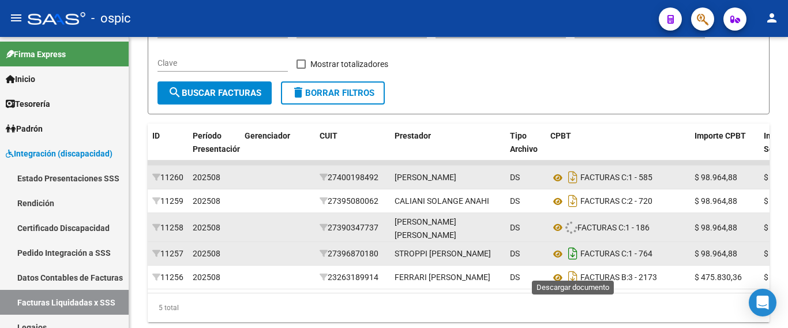
click at [575, 262] on icon "Descargar documento" at bounding box center [572, 253] width 15 height 18
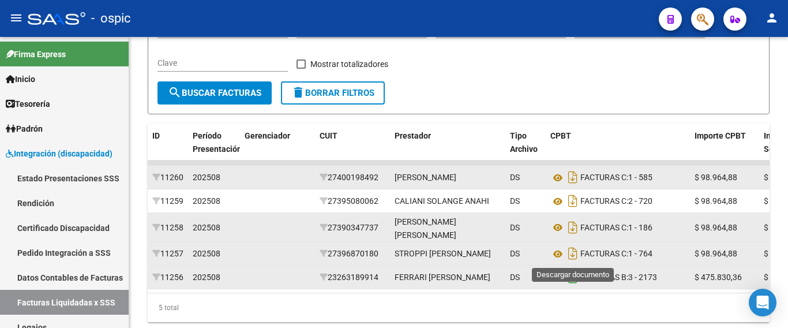
click at [573, 286] on icon "Descargar documento" at bounding box center [572, 277] width 15 height 18
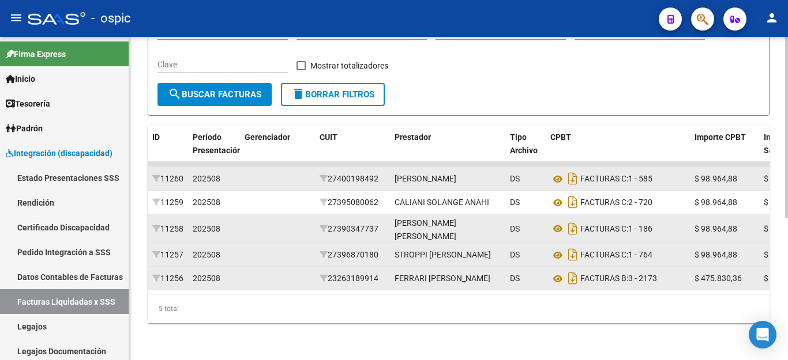
scroll to position [0, 0]
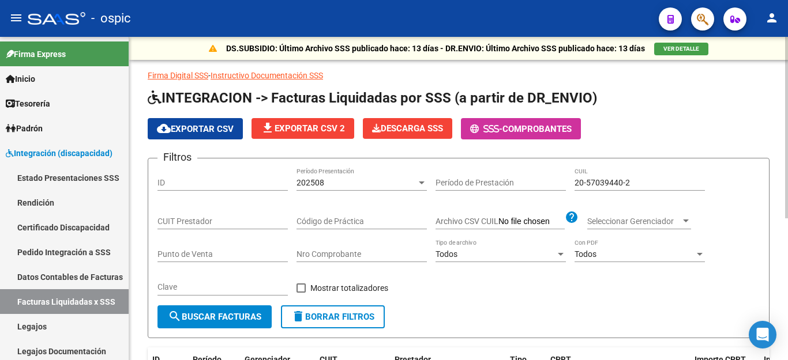
click at [611, 180] on input "20-57039440-2" at bounding box center [639, 183] width 130 height 10
paste input "4028196-4"
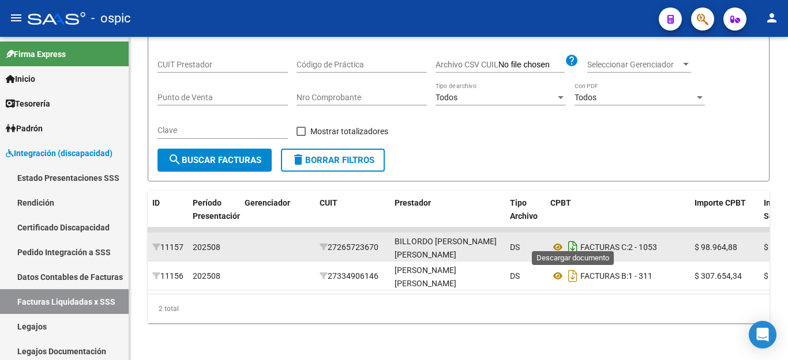
click at [569, 239] on icon "Descargar documento" at bounding box center [572, 247] width 15 height 18
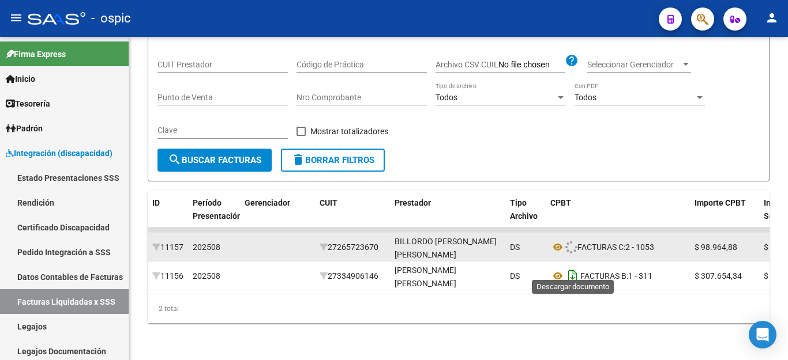
click at [570, 267] on icon "Descargar documento" at bounding box center [572, 276] width 15 height 18
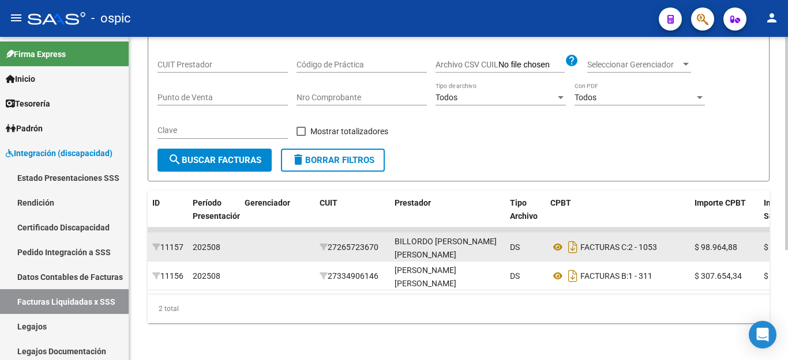
scroll to position [0, 0]
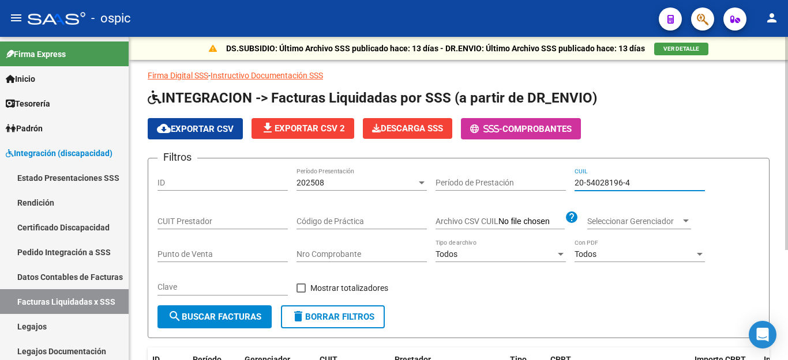
click at [614, 180] on input "20-54028196-4" at bounding box center [639, 183] width 130 height 10
paste input "6867932-7"
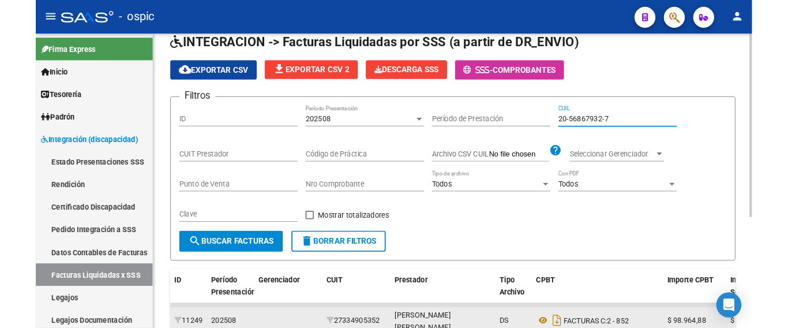
scroll to position [195, 0]
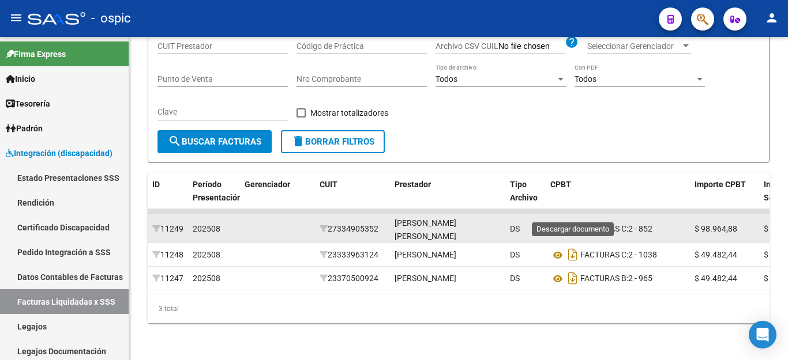
type input "20-56867932-7"
click at [570, 220] on icon "Descargar documento" at bounding box center [572, 229] width 15 height 18
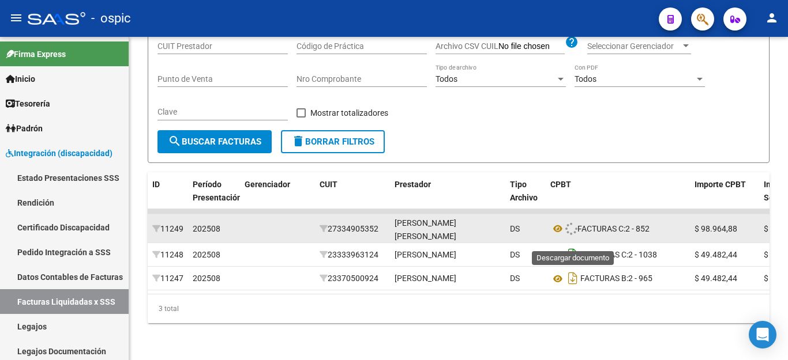
click at [573, 246] on icon "Descargar documento" at bounding box center [572, 255] width 15 height 18
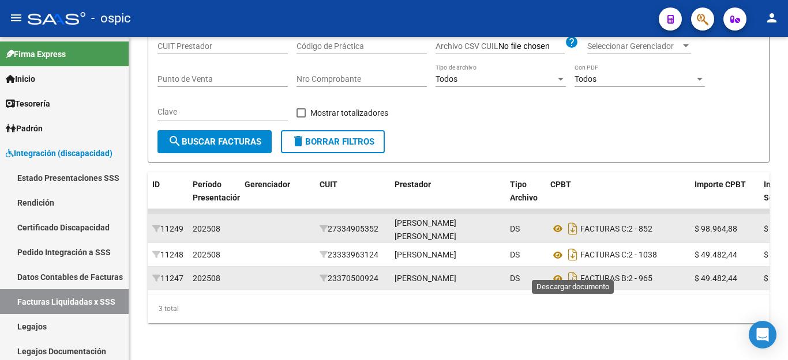
drag, startPoint x: 566, startPoint y: 268, endPoint x: 581, endPoint y: 274, distance: 16.5
click at [566, 269] on icon "Descargar documento" at bounding box center [572, 278] width 15 height 18
